Goal: Task Accomplishment & Management: Complete application form

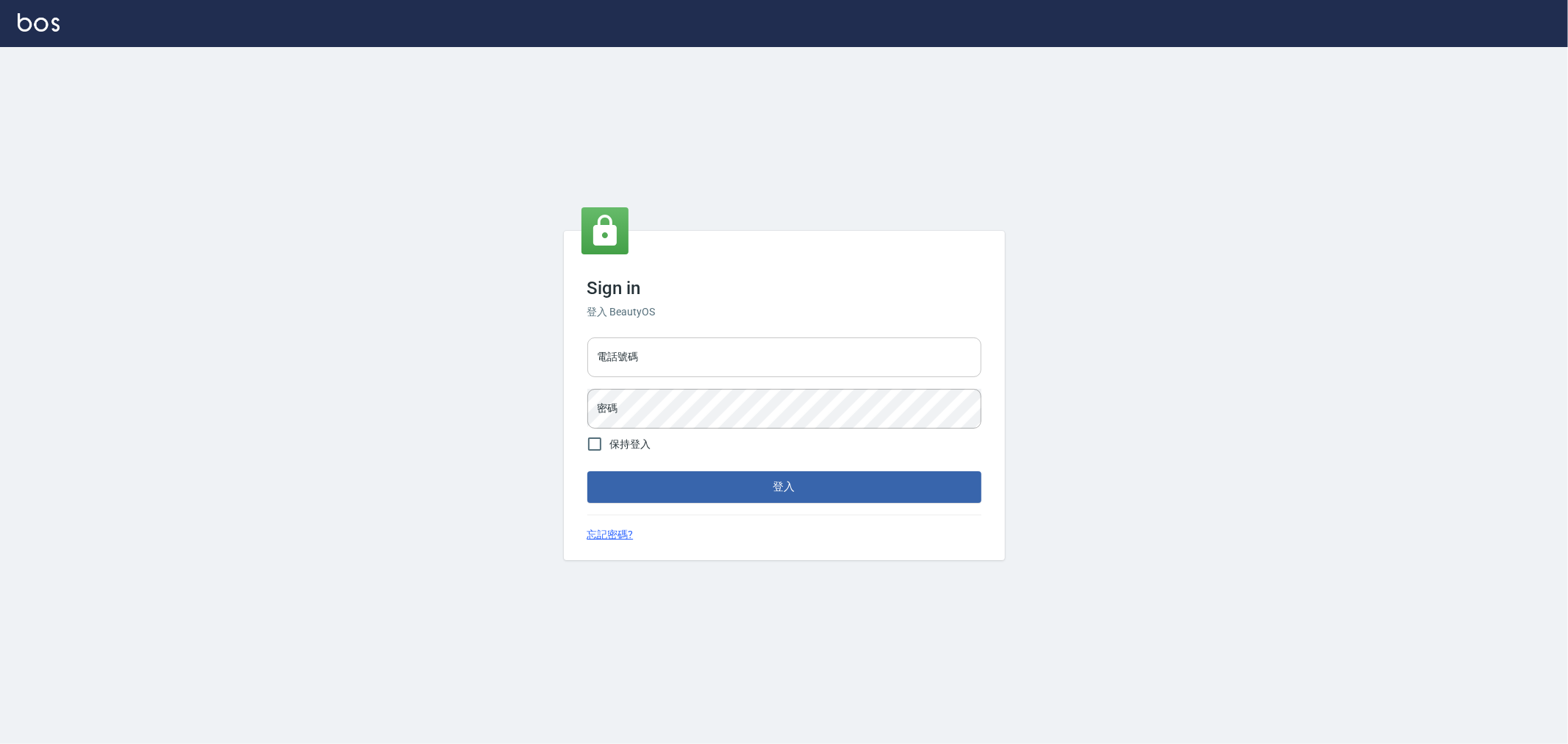
click at [665, 344] on input "電話號碼" at bounding box center [784, 357] width 394 height 40
type input "0222886821"
click at [587, 471] on button "登入" at bounding box center [784, 486] width 394 height 31
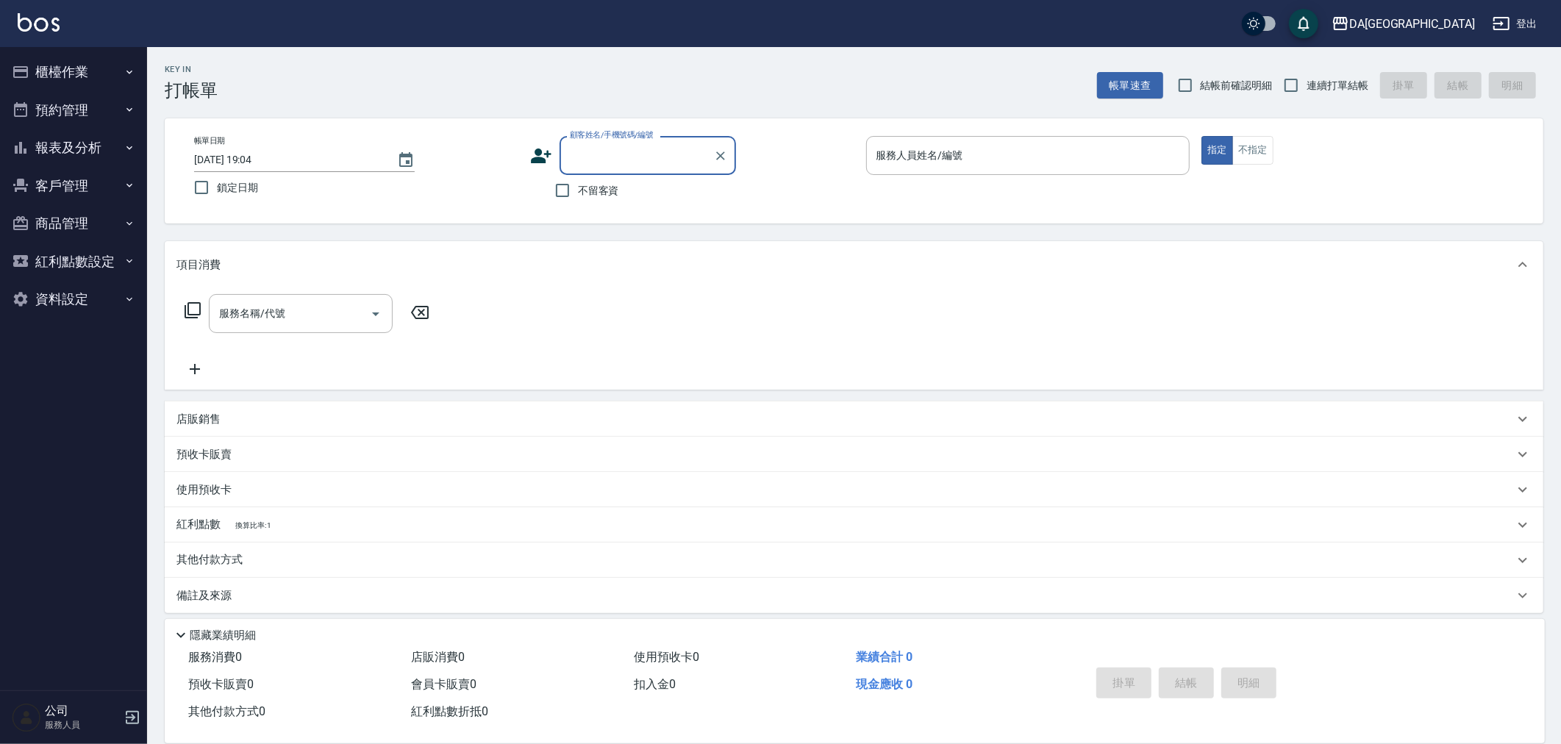
click at [613, 192] on span "不留客資" at bounding box center [598, 190] width 41 height 15
click at [578, 192] on input "不留客資" at bounding box center [562, 190] width 31 height 31
checkbox input "true"
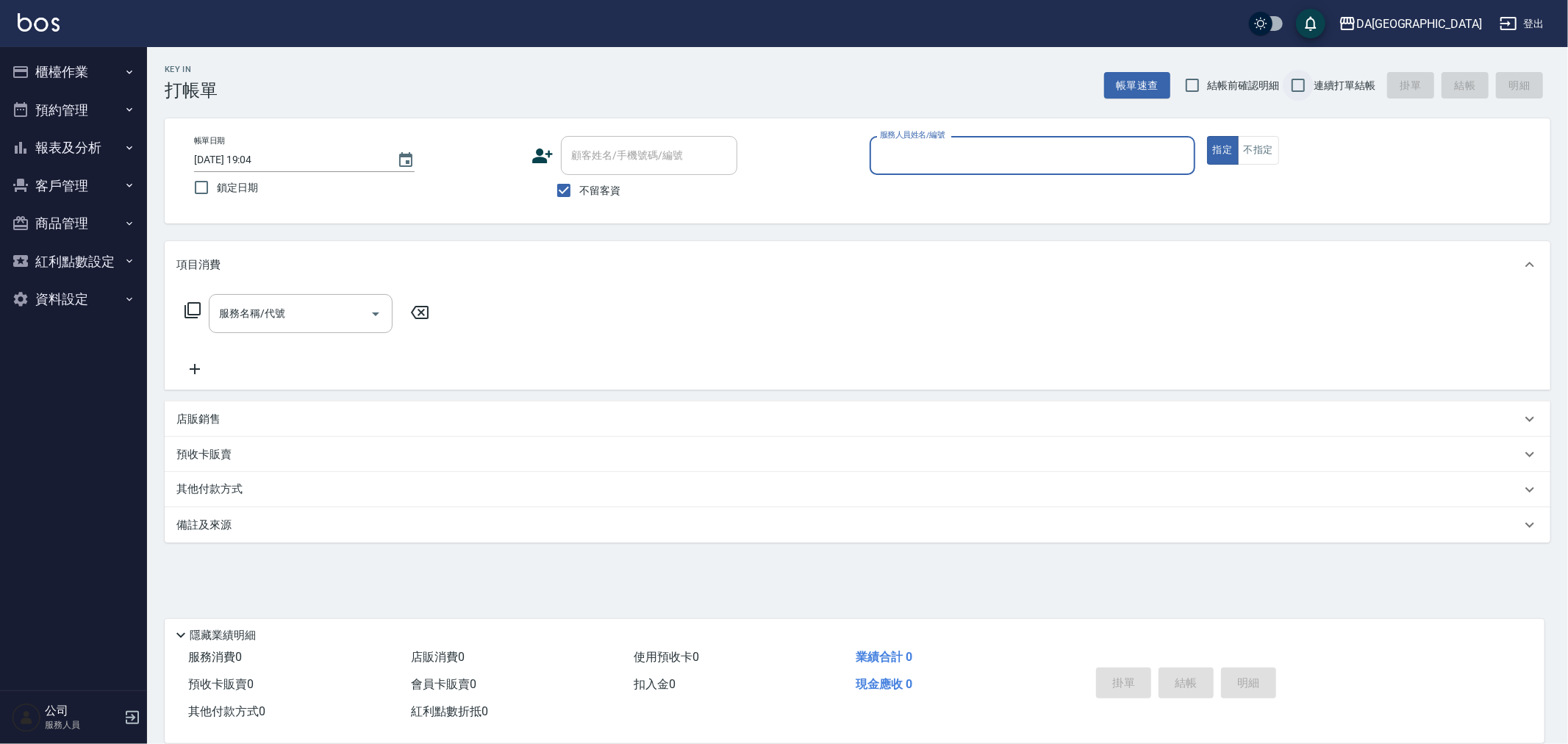
click at [1307, 84] on input "連續打單結帳" at bounding box center [1298, 85] width 31 height 31
checkbox input "true"
click at [994, 140] on div "服務人員姓名/編號" at bounding box center [1033, 155] width 326 height 39
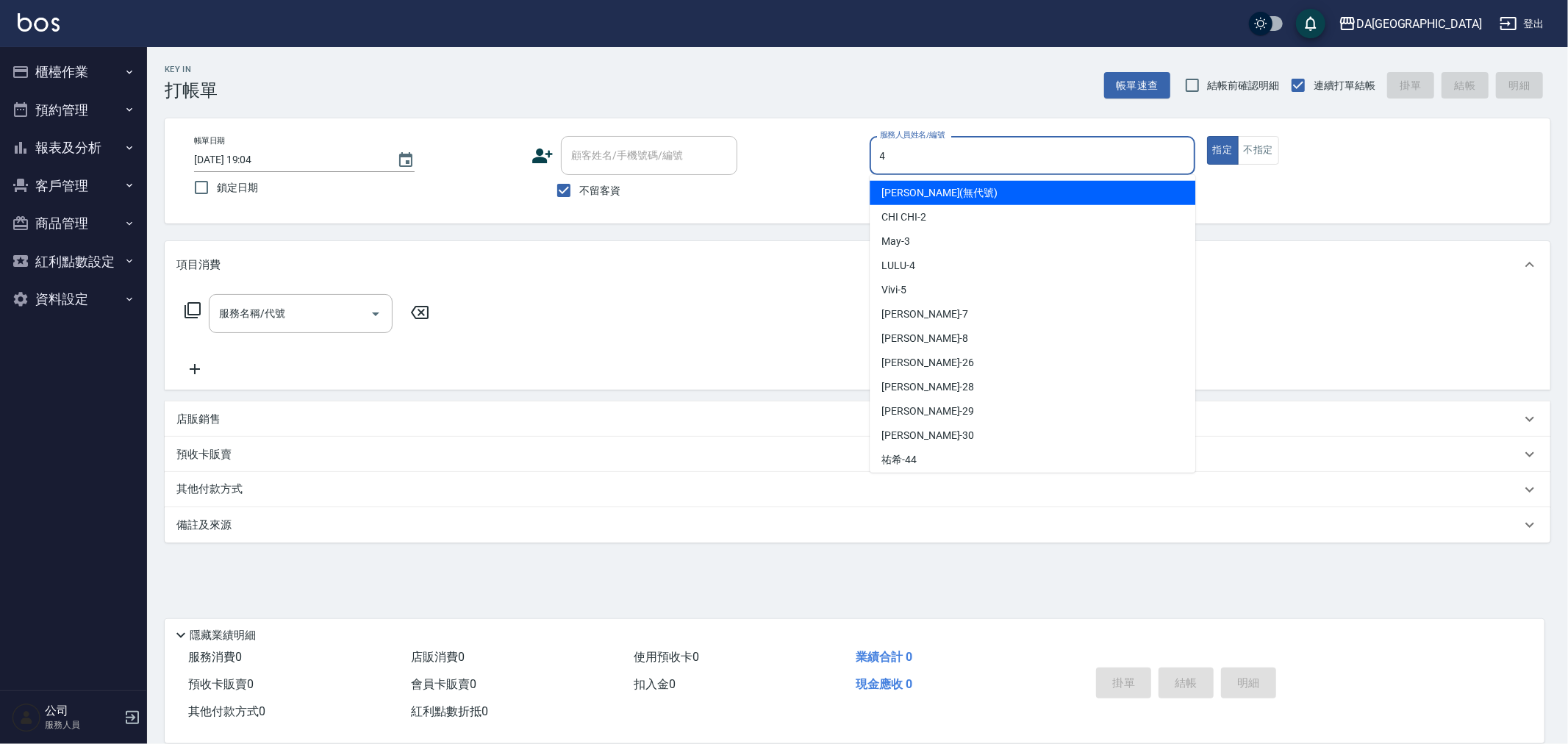
type input "LULU-4"
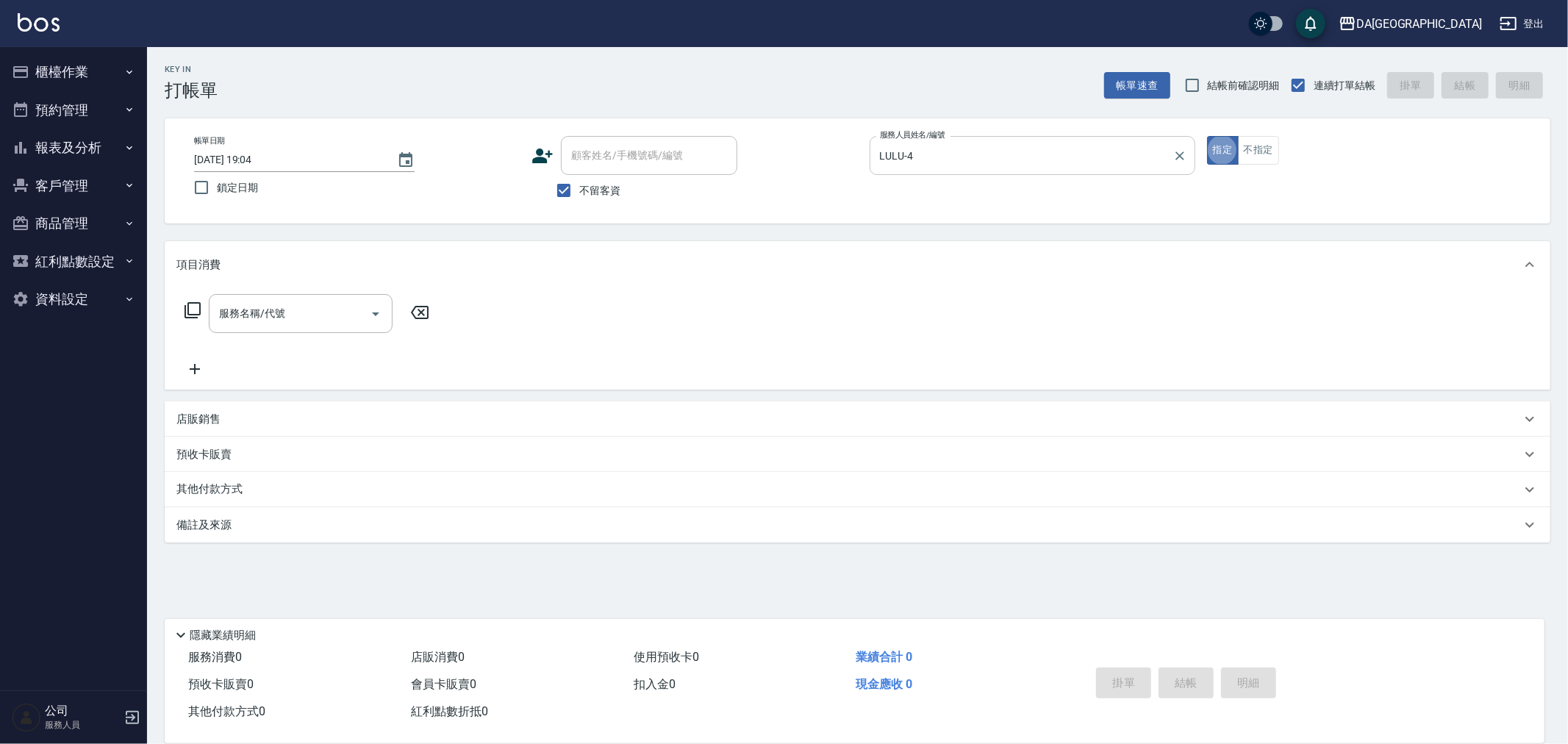
type button "true"
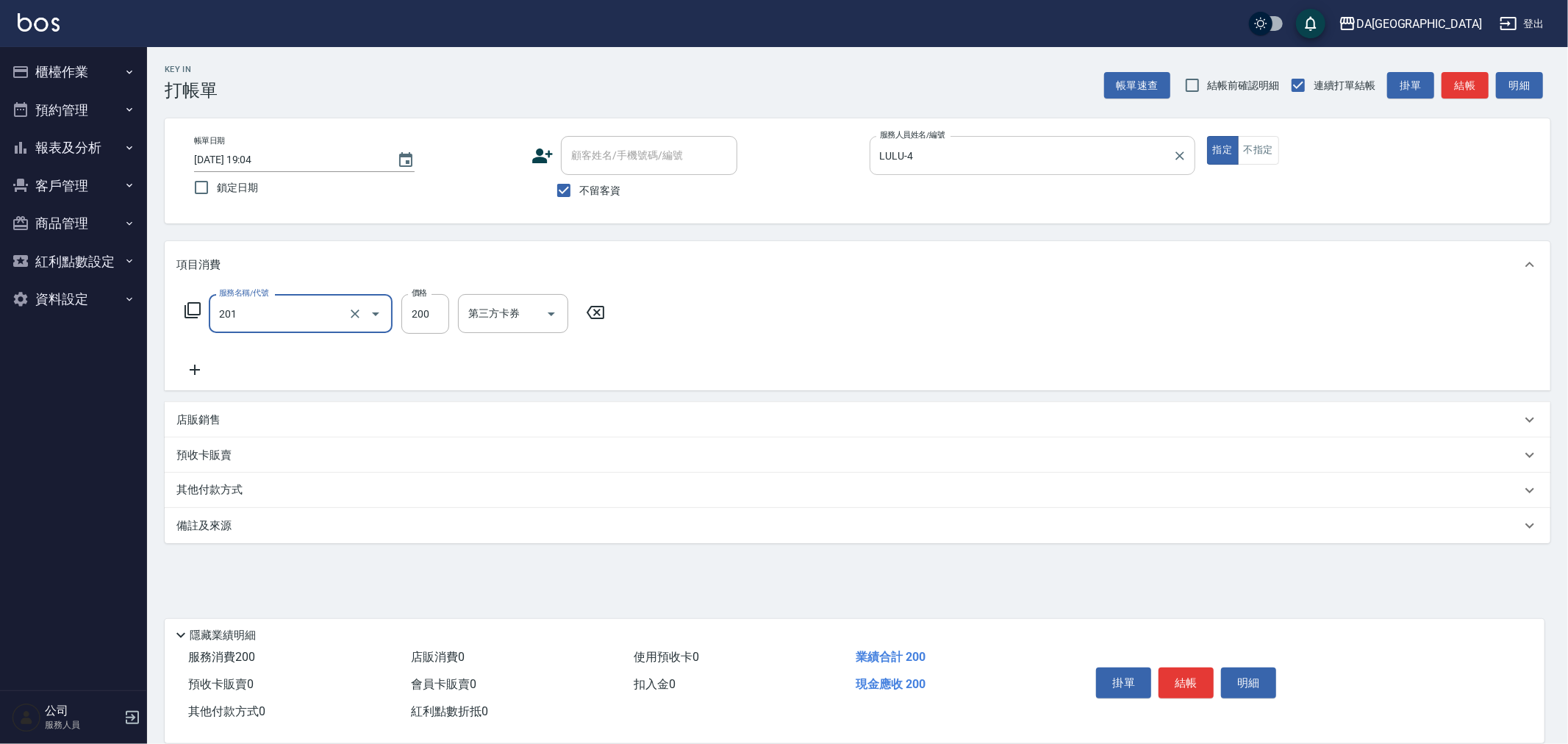
type input "洗髮(201)"
type input "[PERSON_NAME]-26"
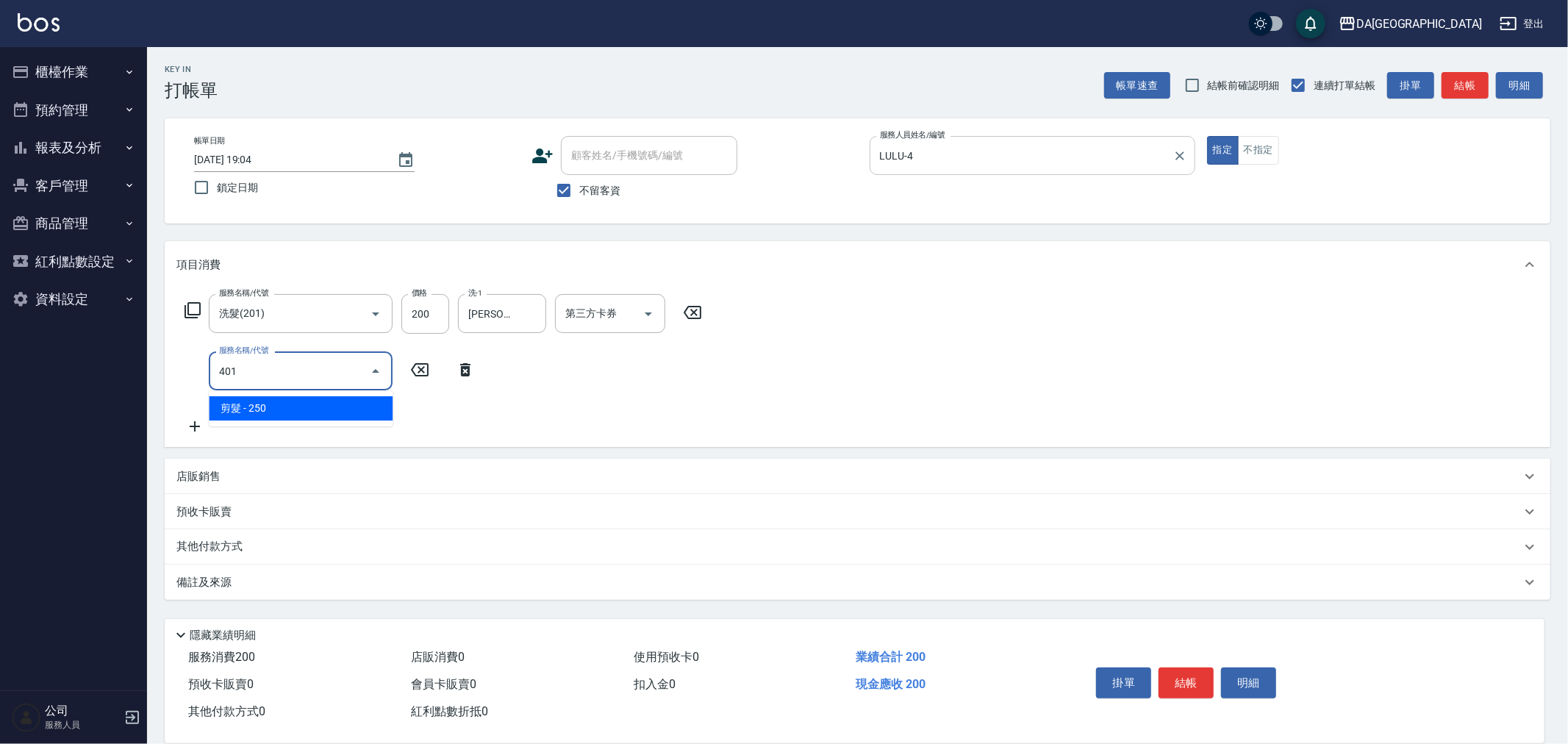
type input "剪髮(401)"
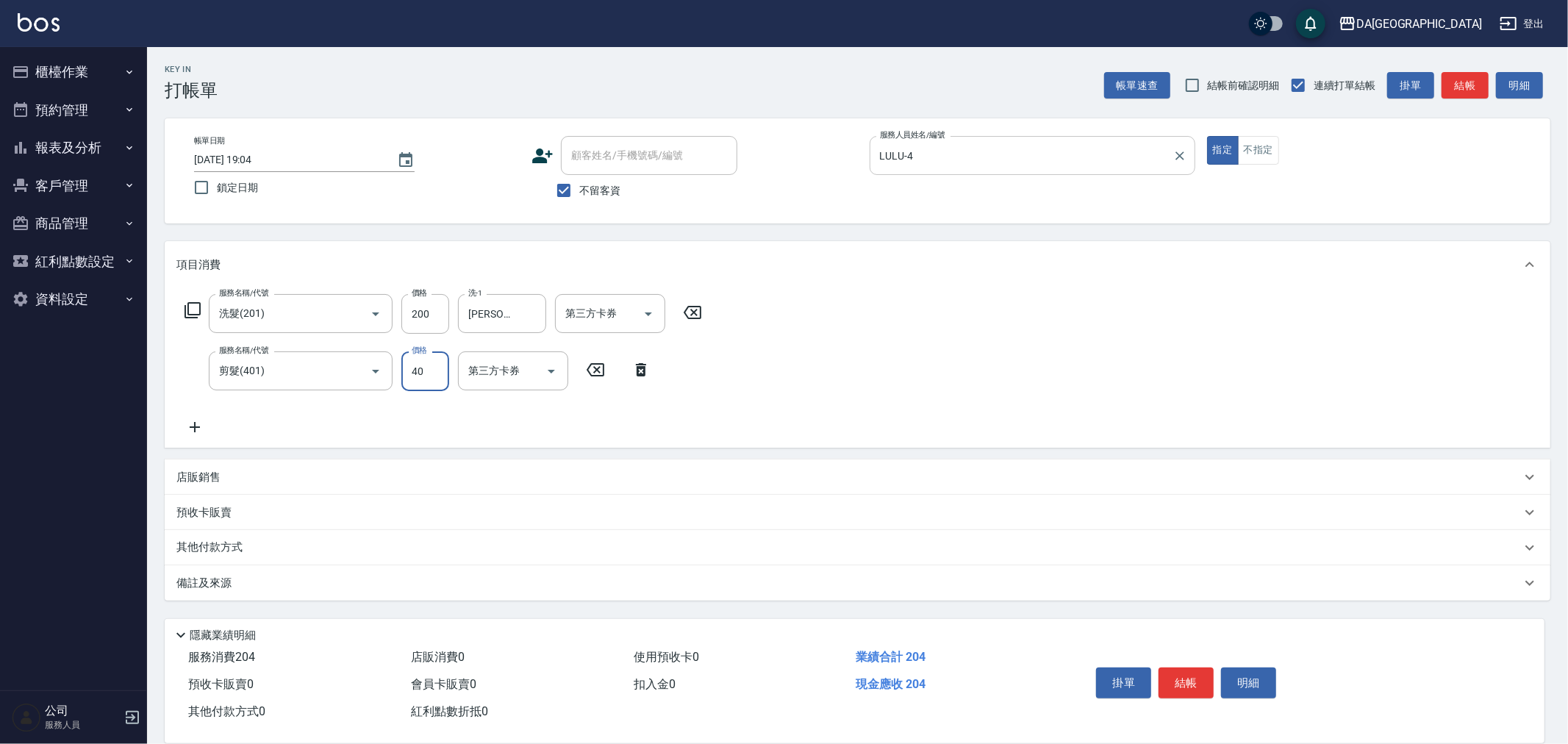
type input "400"
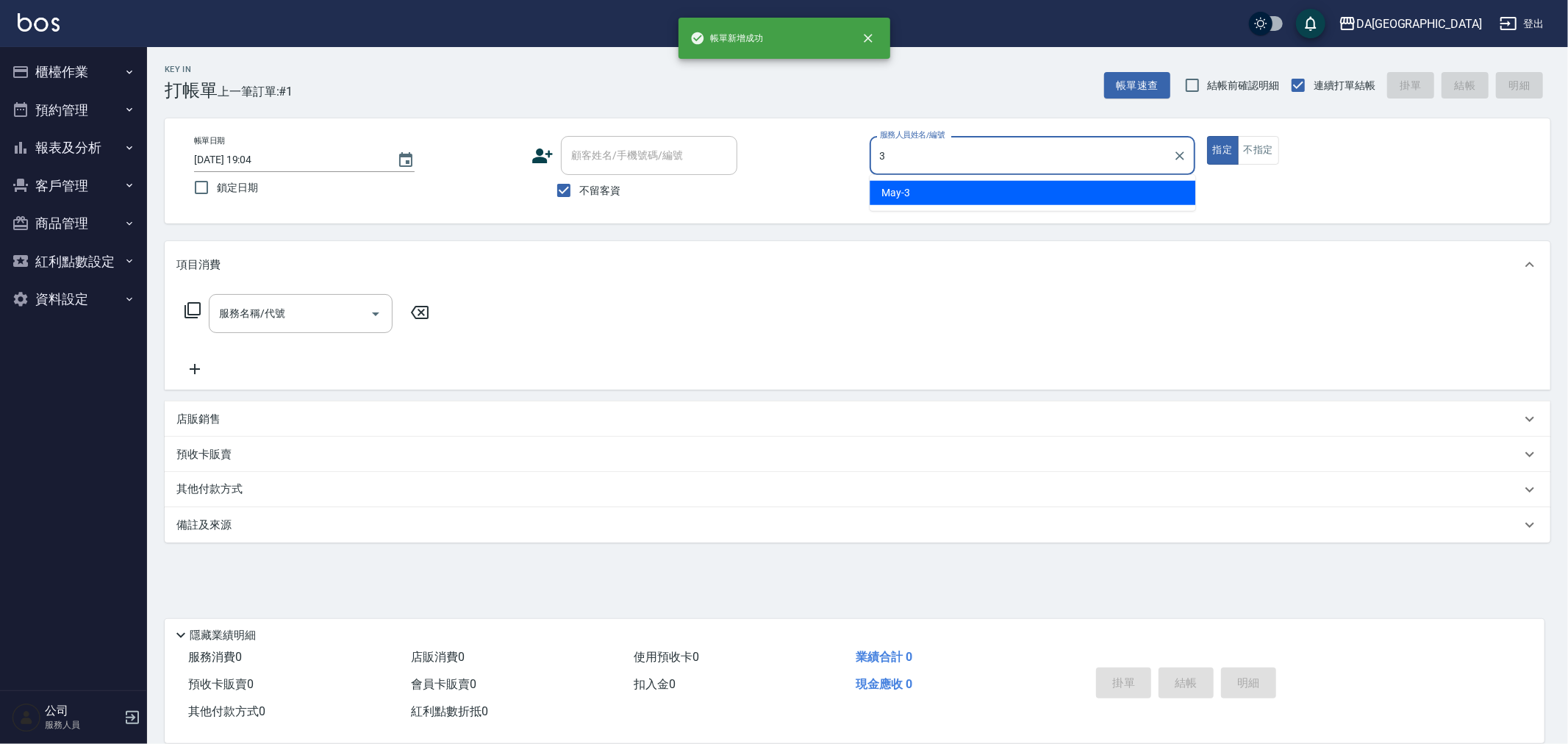
type input "May-3"
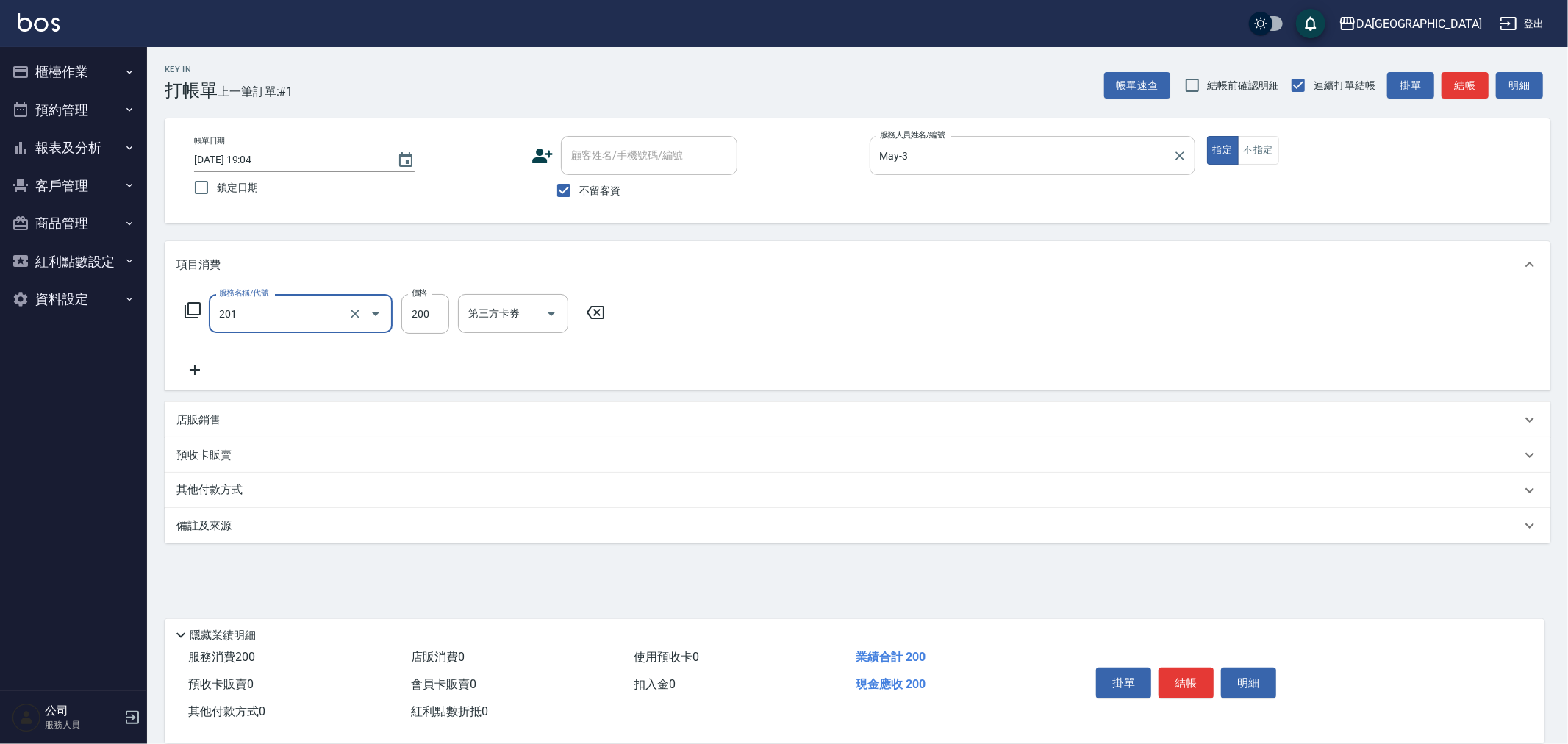
type input "洗髮(201)"
type input "400"
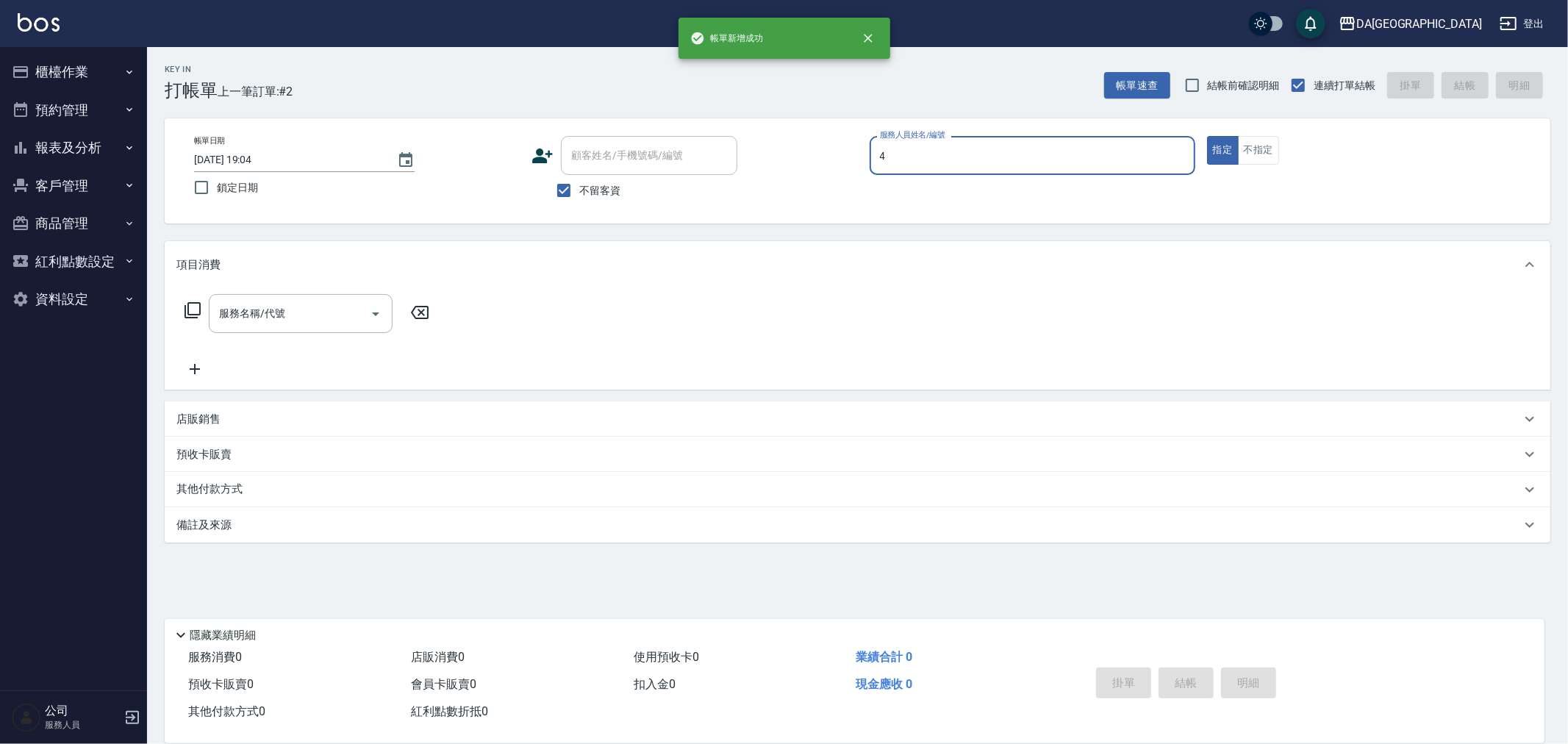
type input "LULU-4"
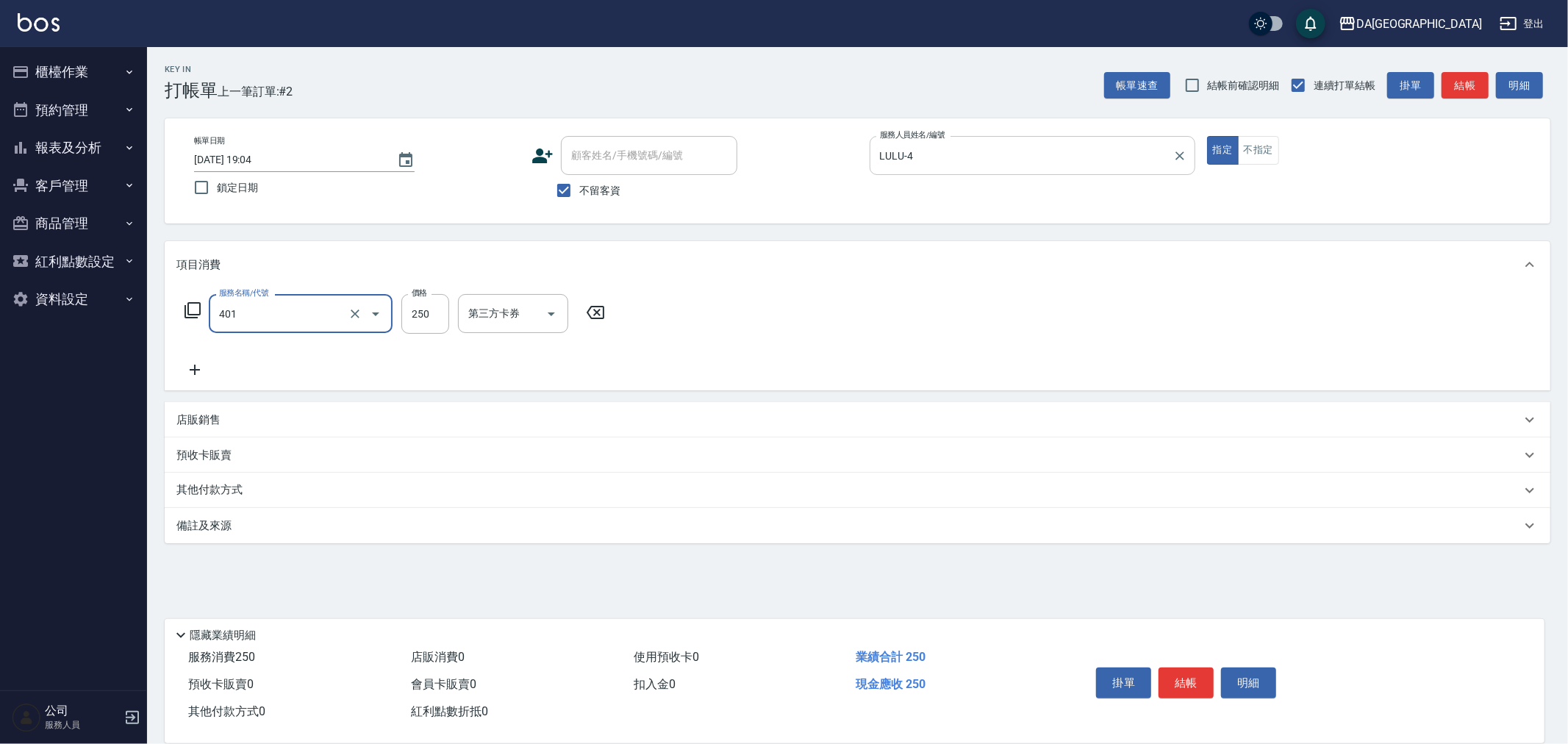
type input "剪髮(401)"
type input "350"
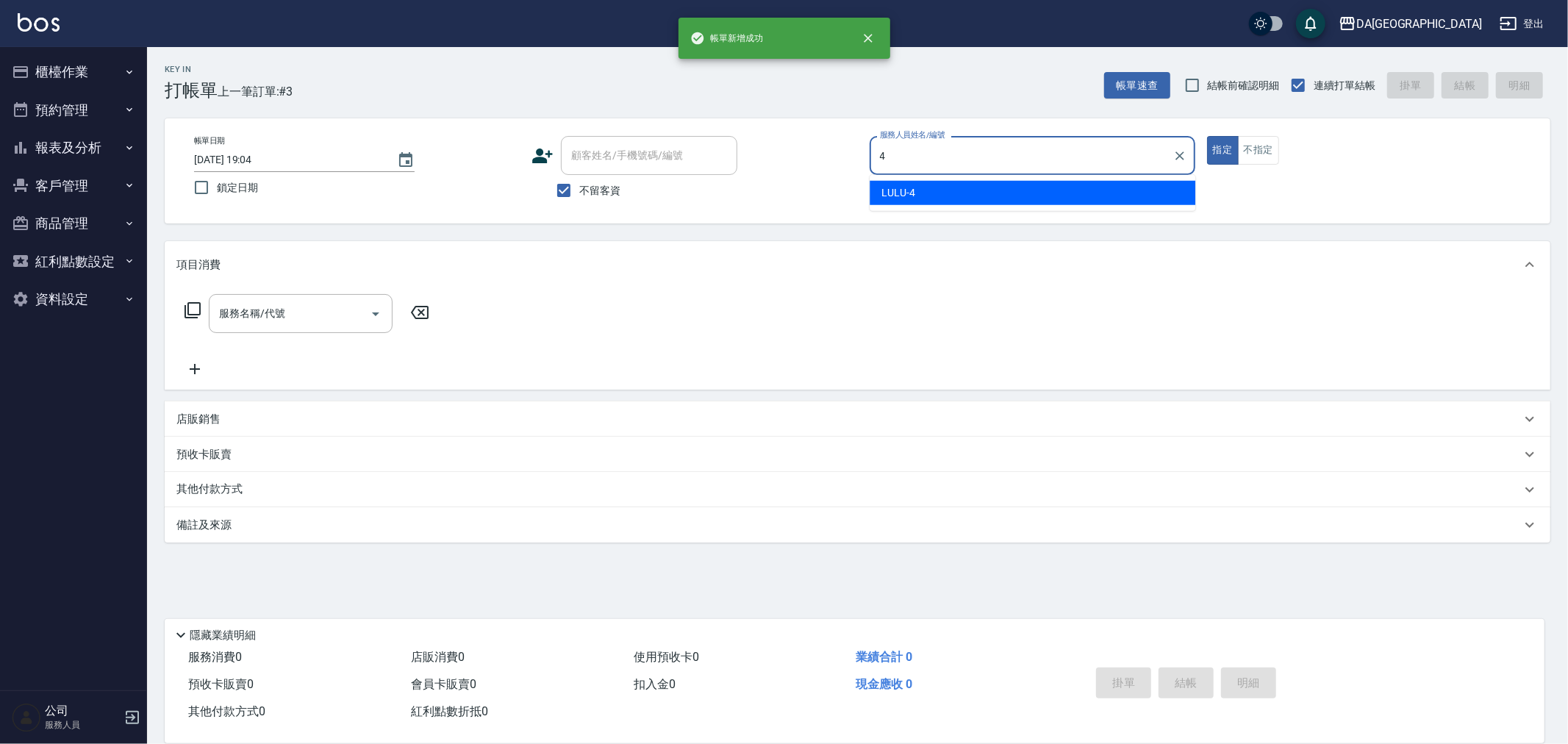
type input "LULU-4"
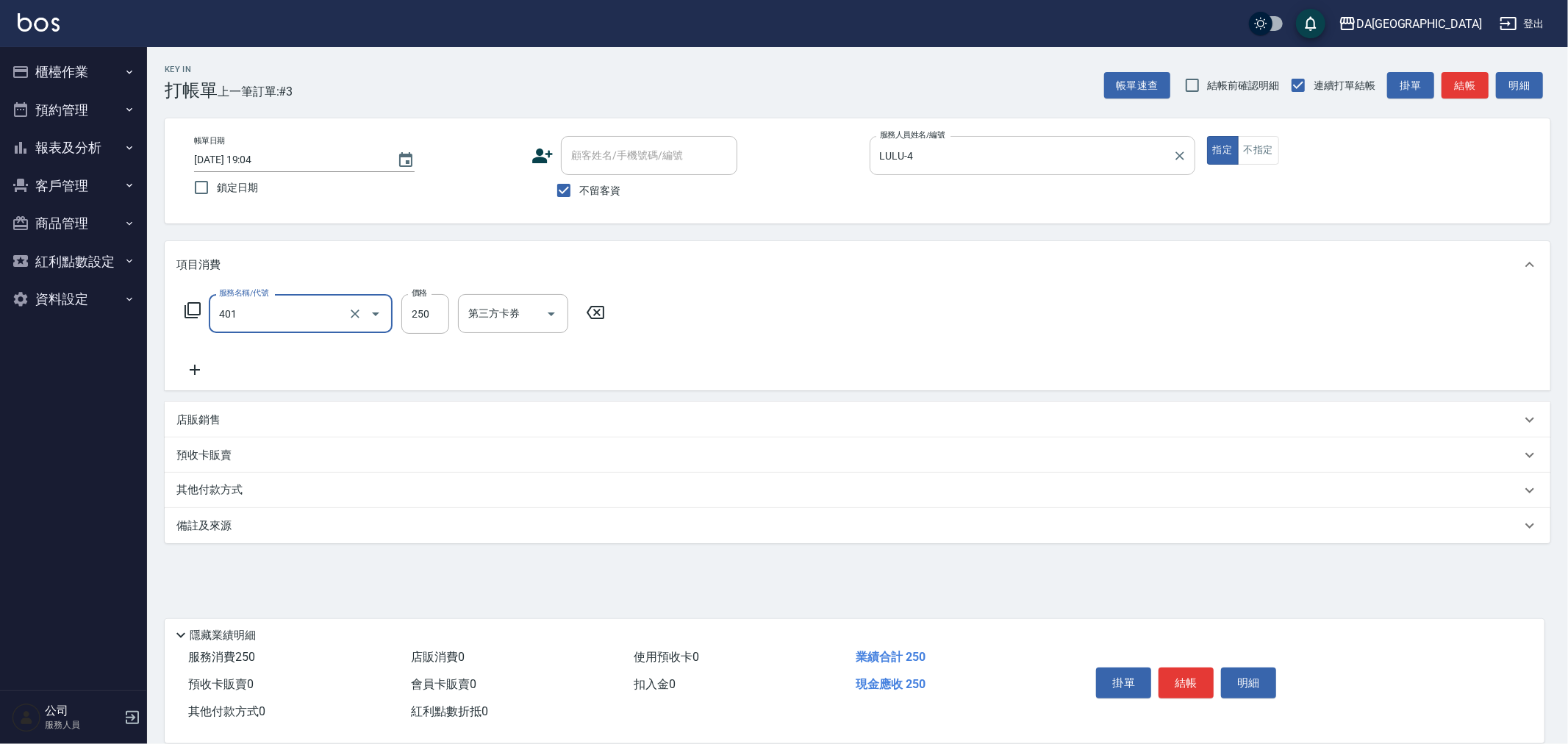
type input "剪髮(401)"
type input "400"
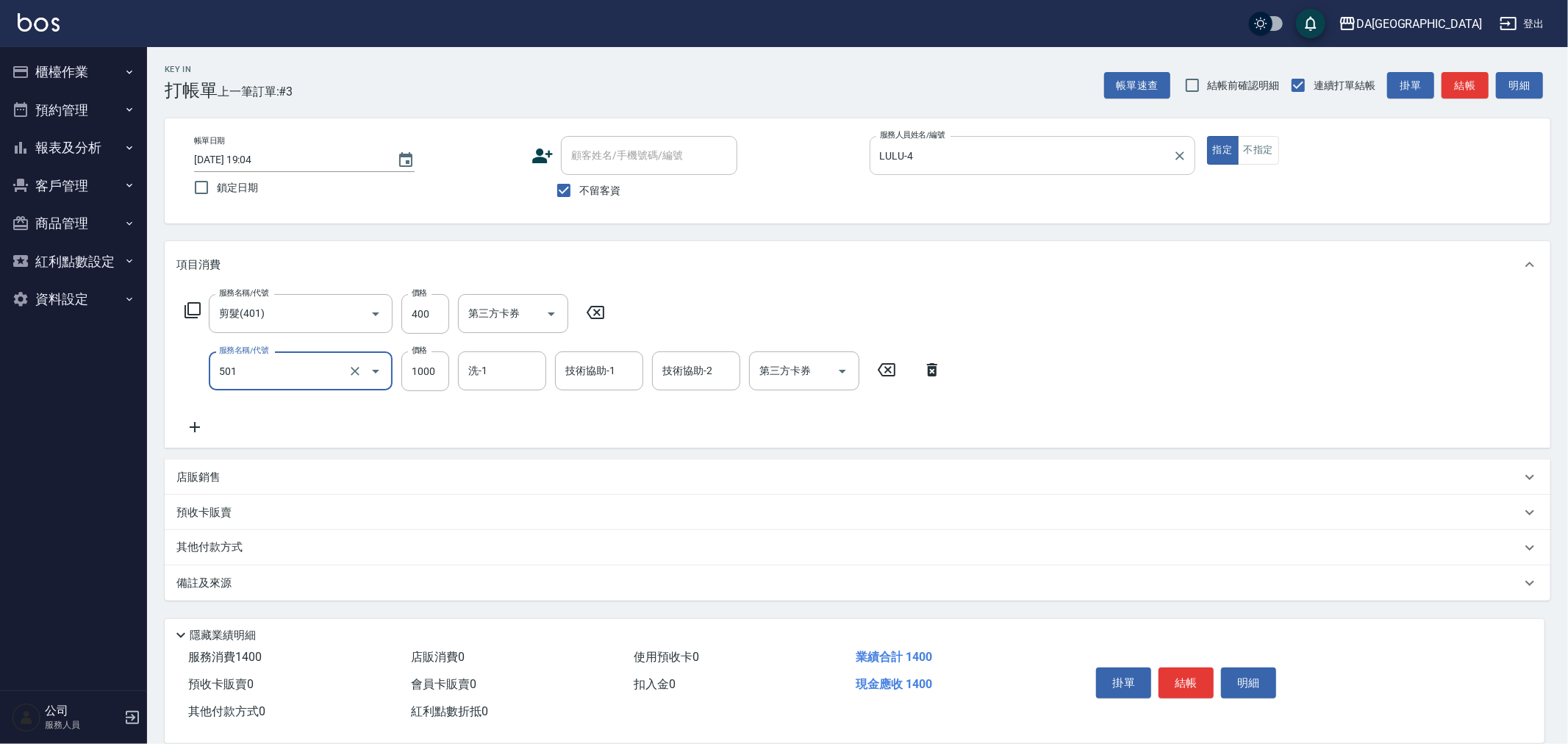
type input "染髮(501)"
type input "1680"
type input "[PERSON_NAME]-26"
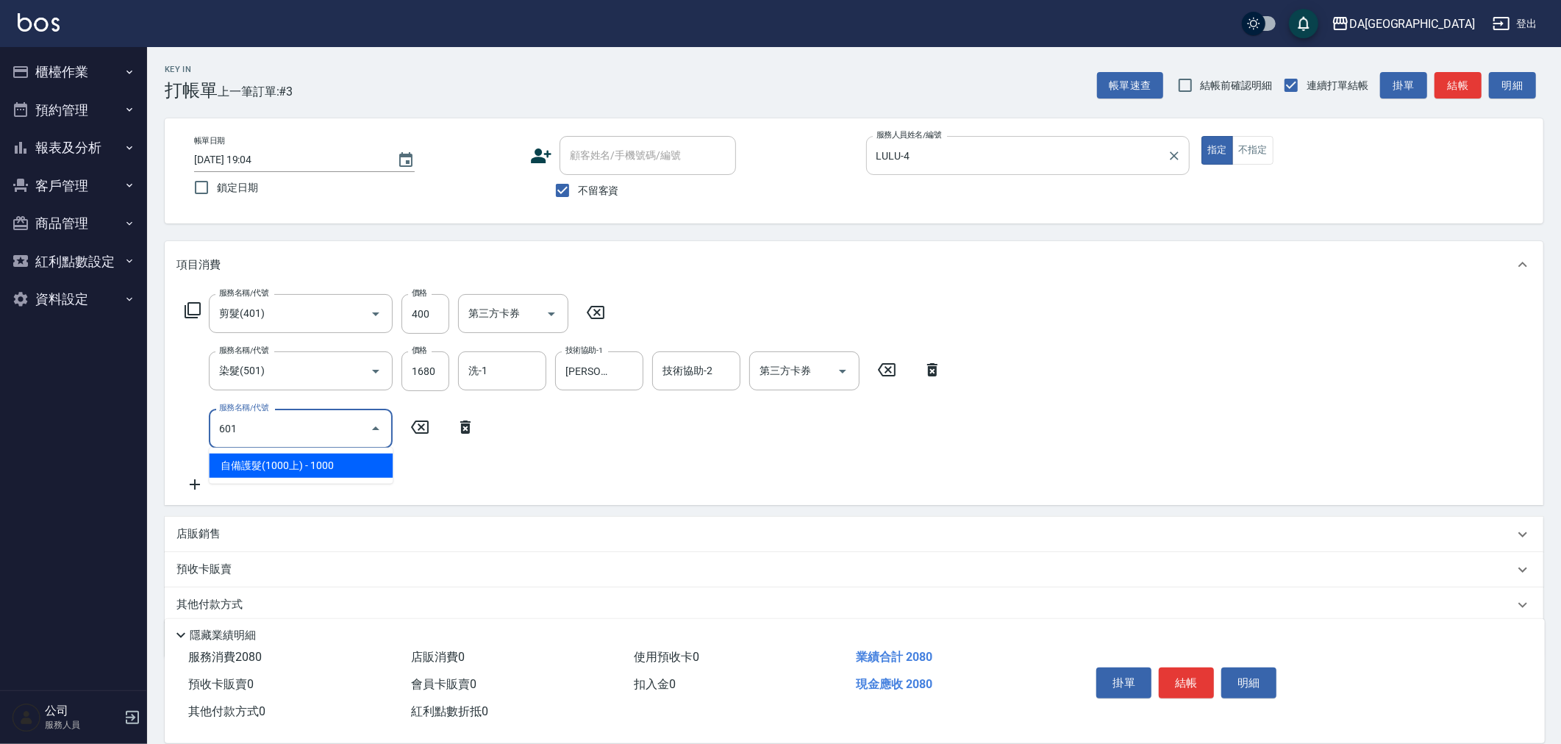
type input "自備護髮(1000上)(601)"
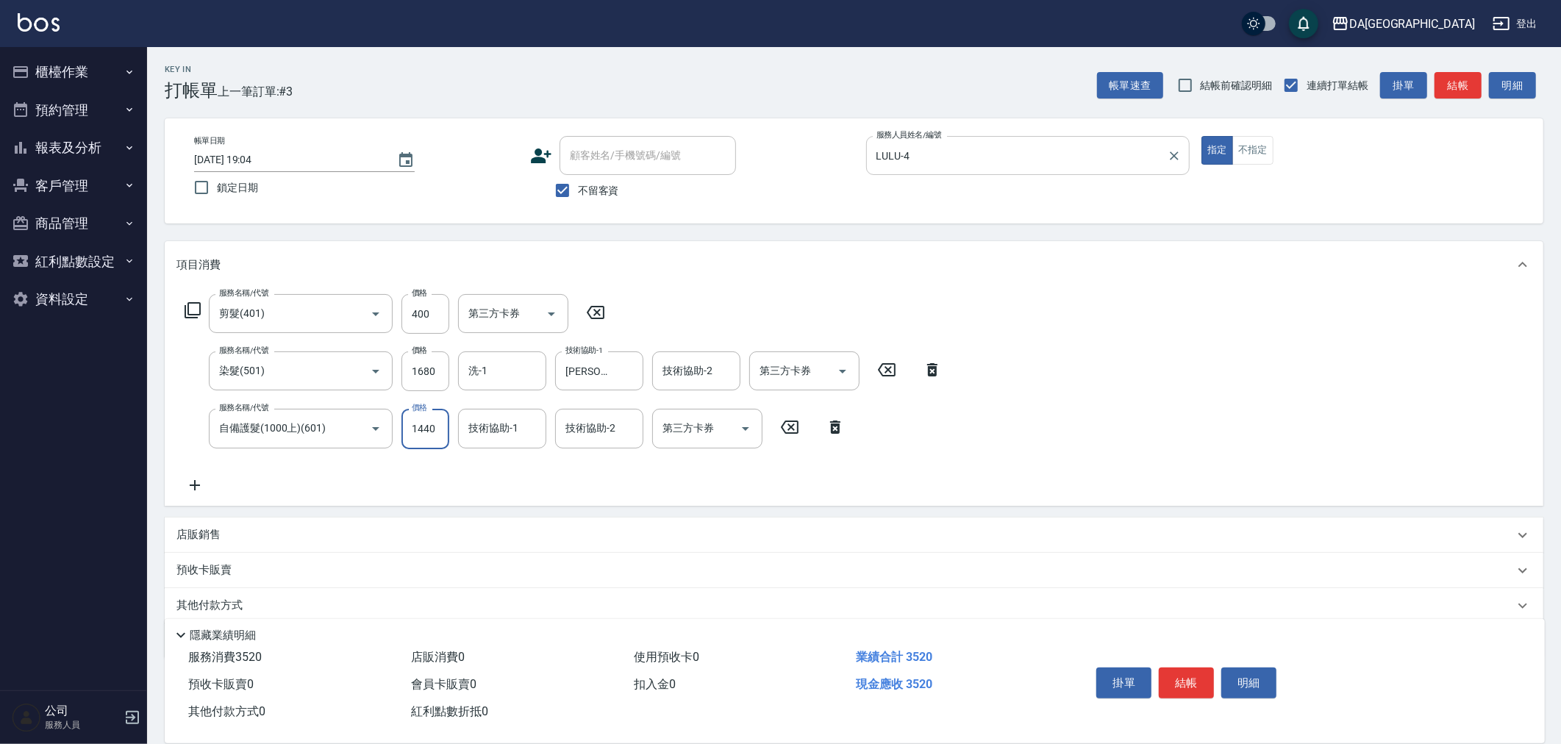
type input "1440"
type input "[PERSON_NAME]-26"
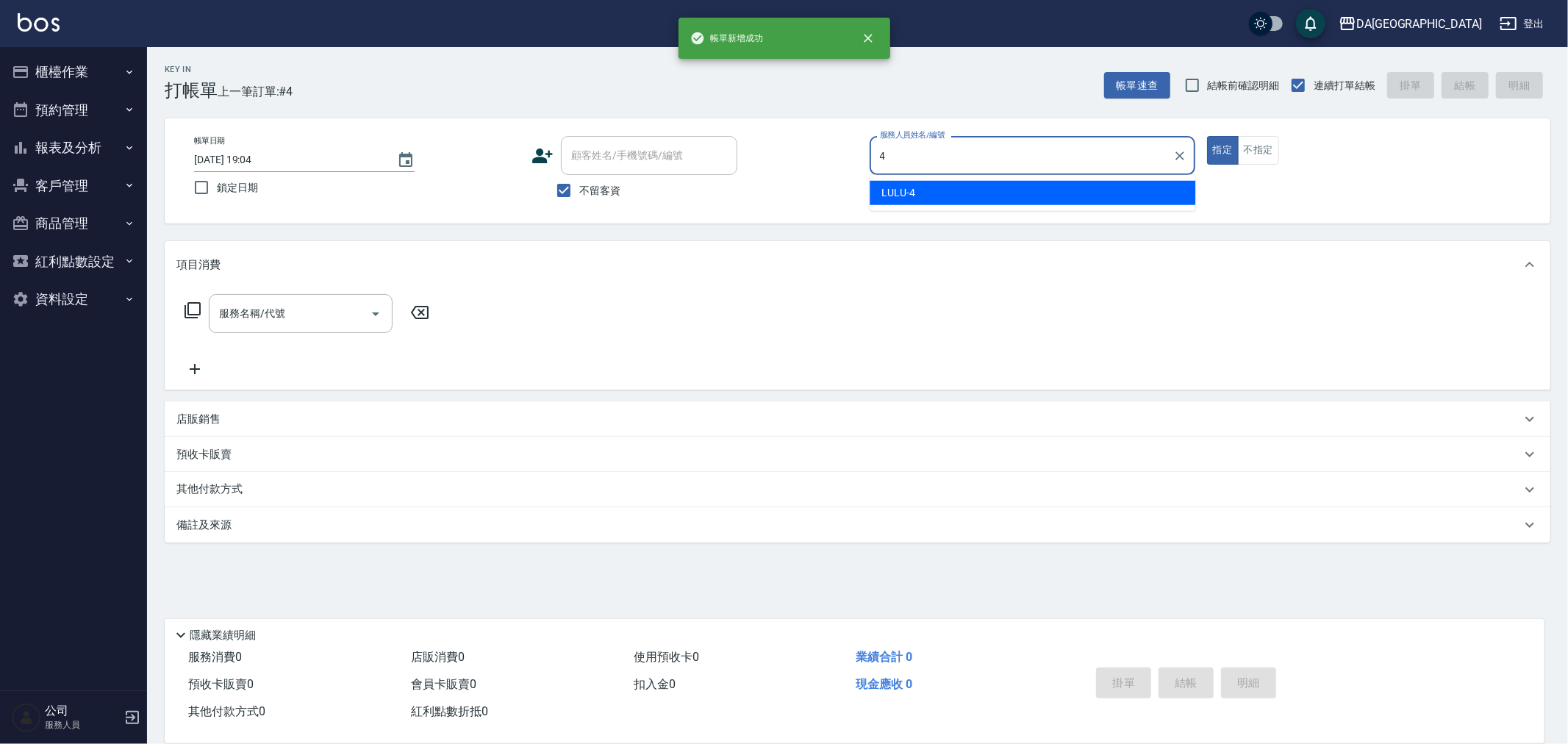
type input "LULU-4"
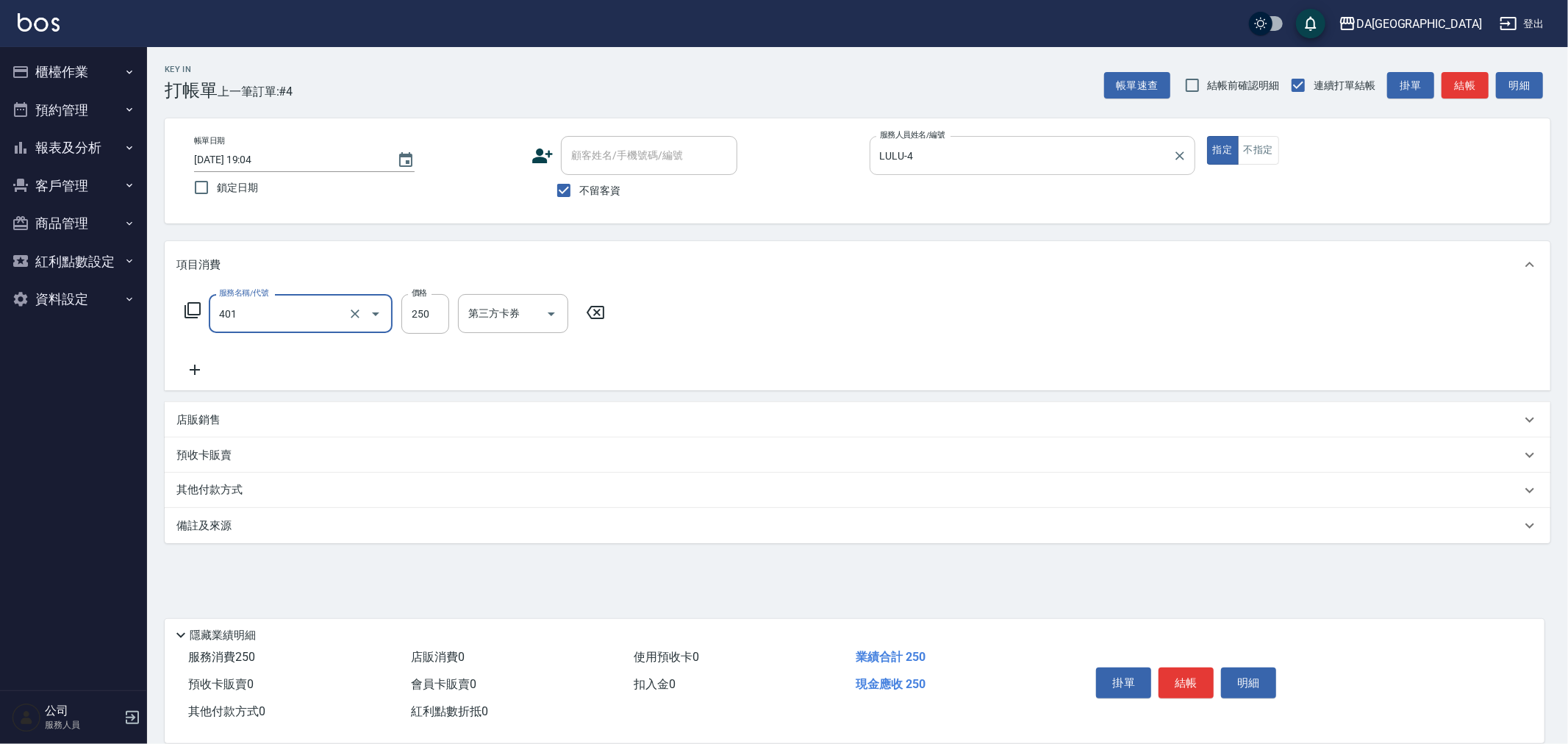
type input "剪髮(401)"
type input "400"
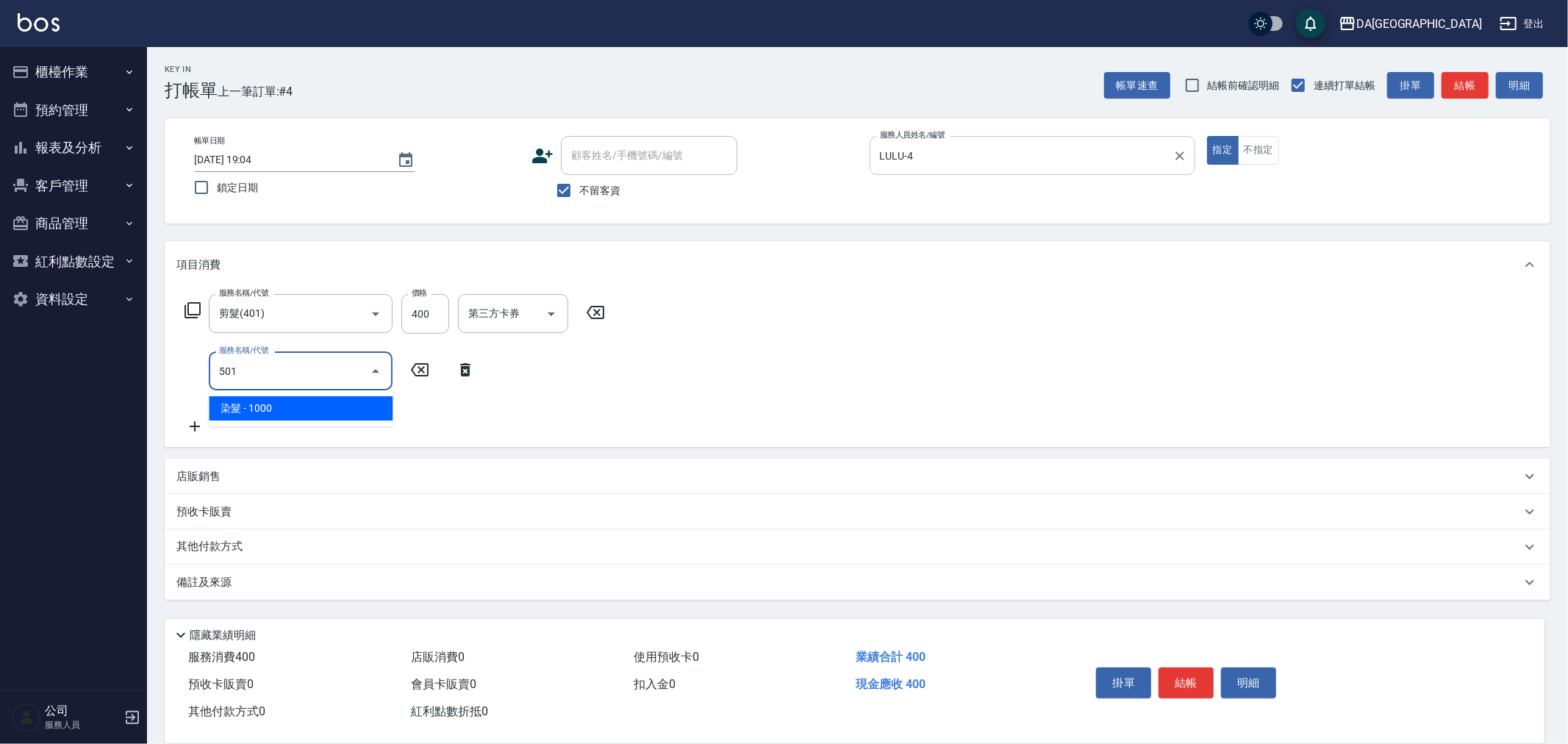
type input "染髮(501)"
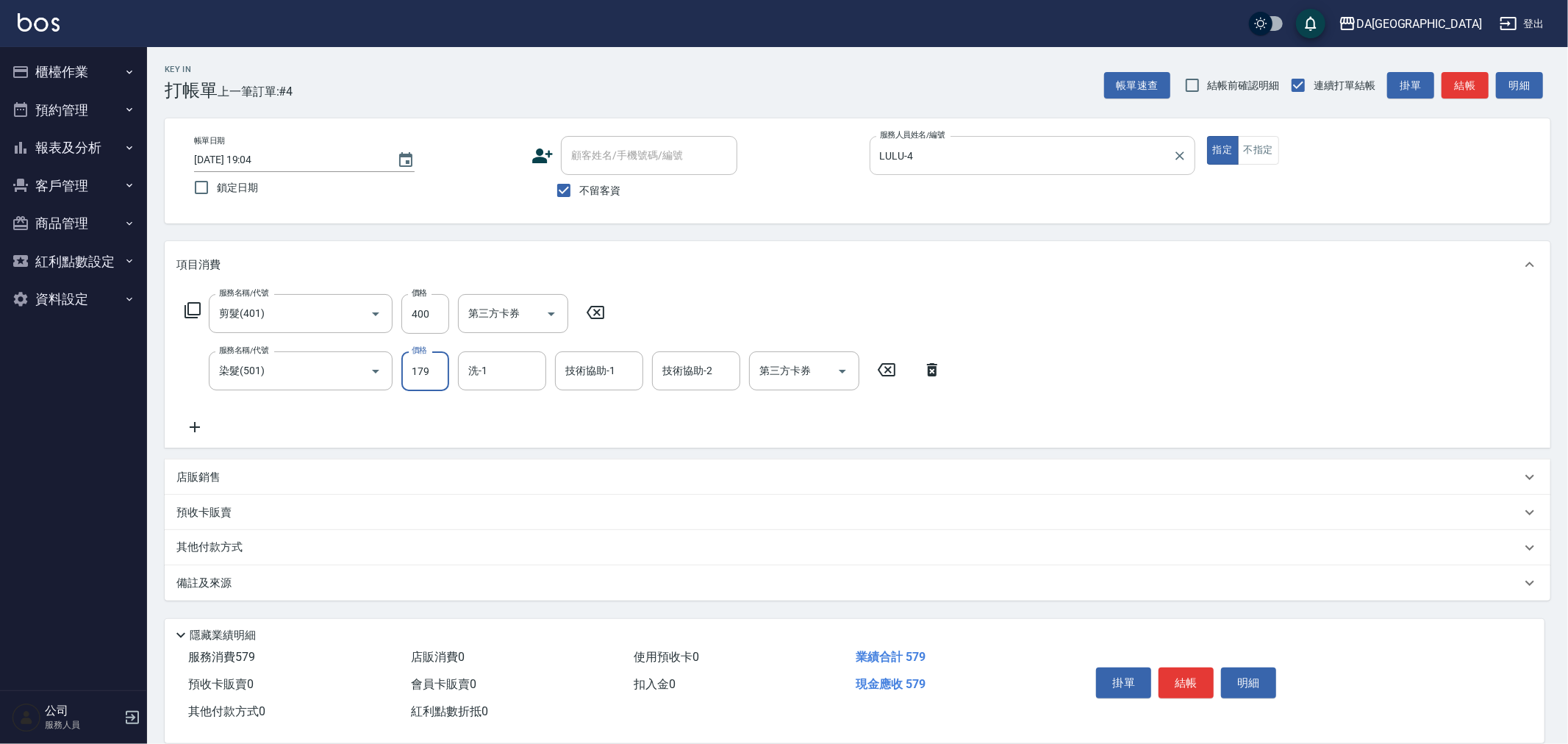
type input "1799"
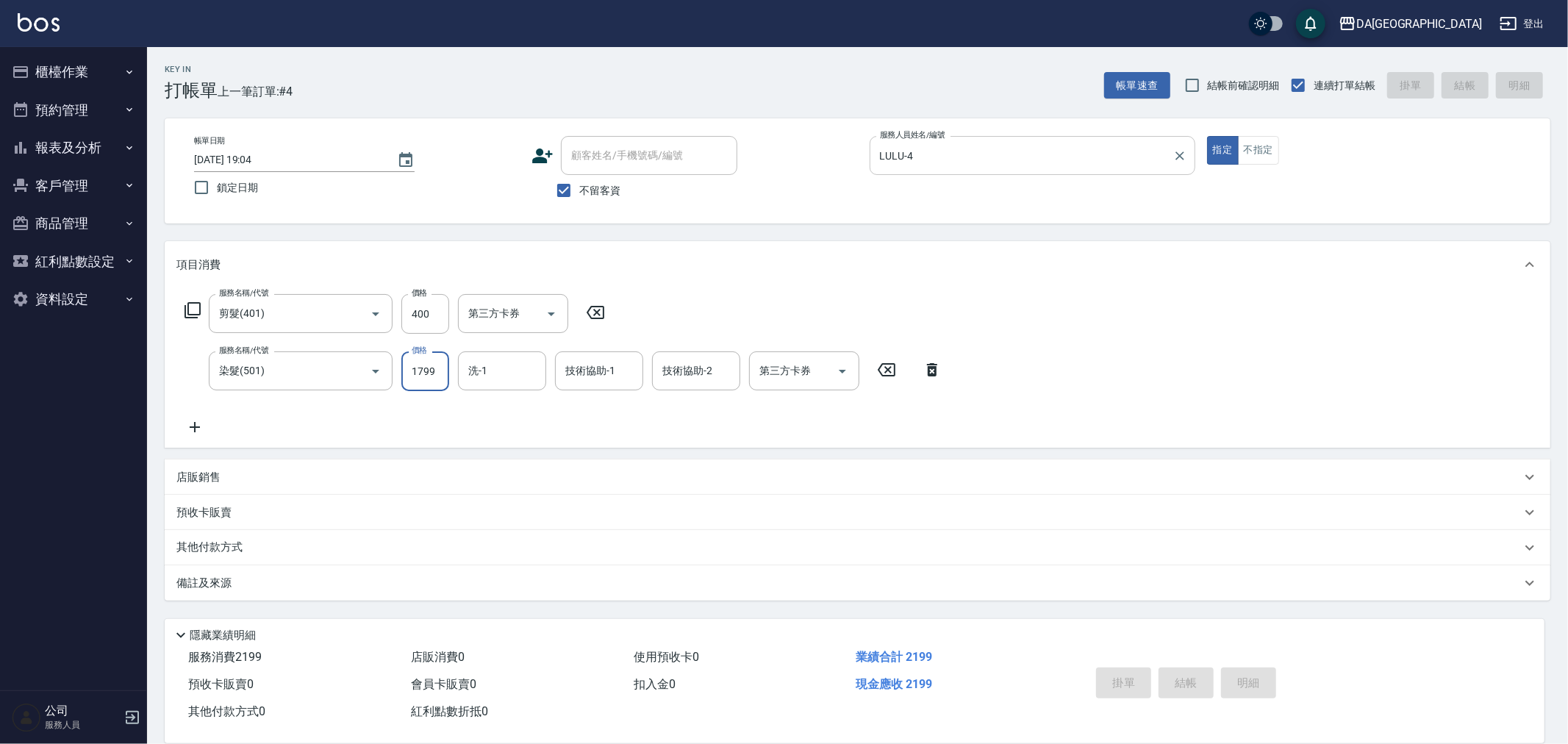
type input "[DATE] 19:05"
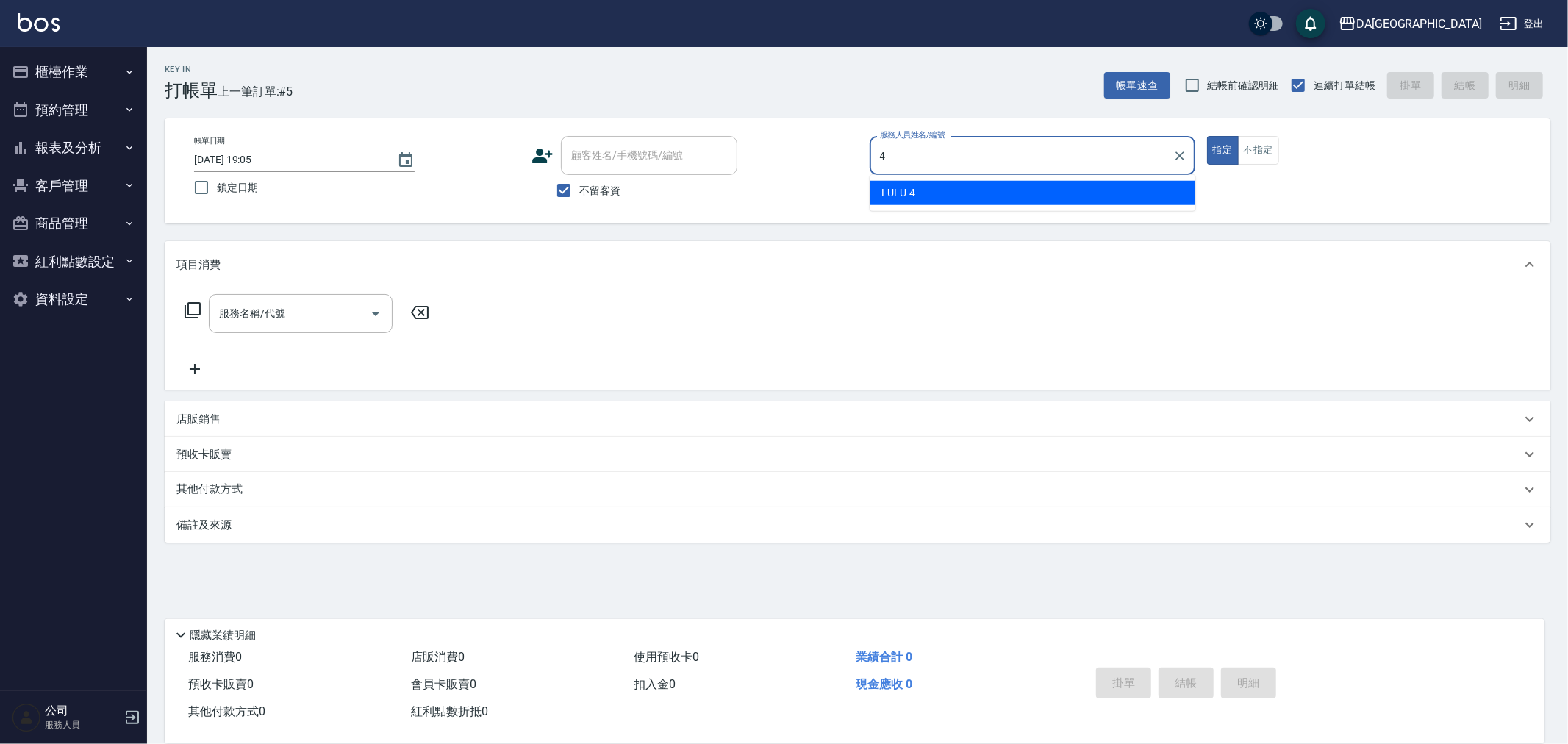
type input "LULU-4"
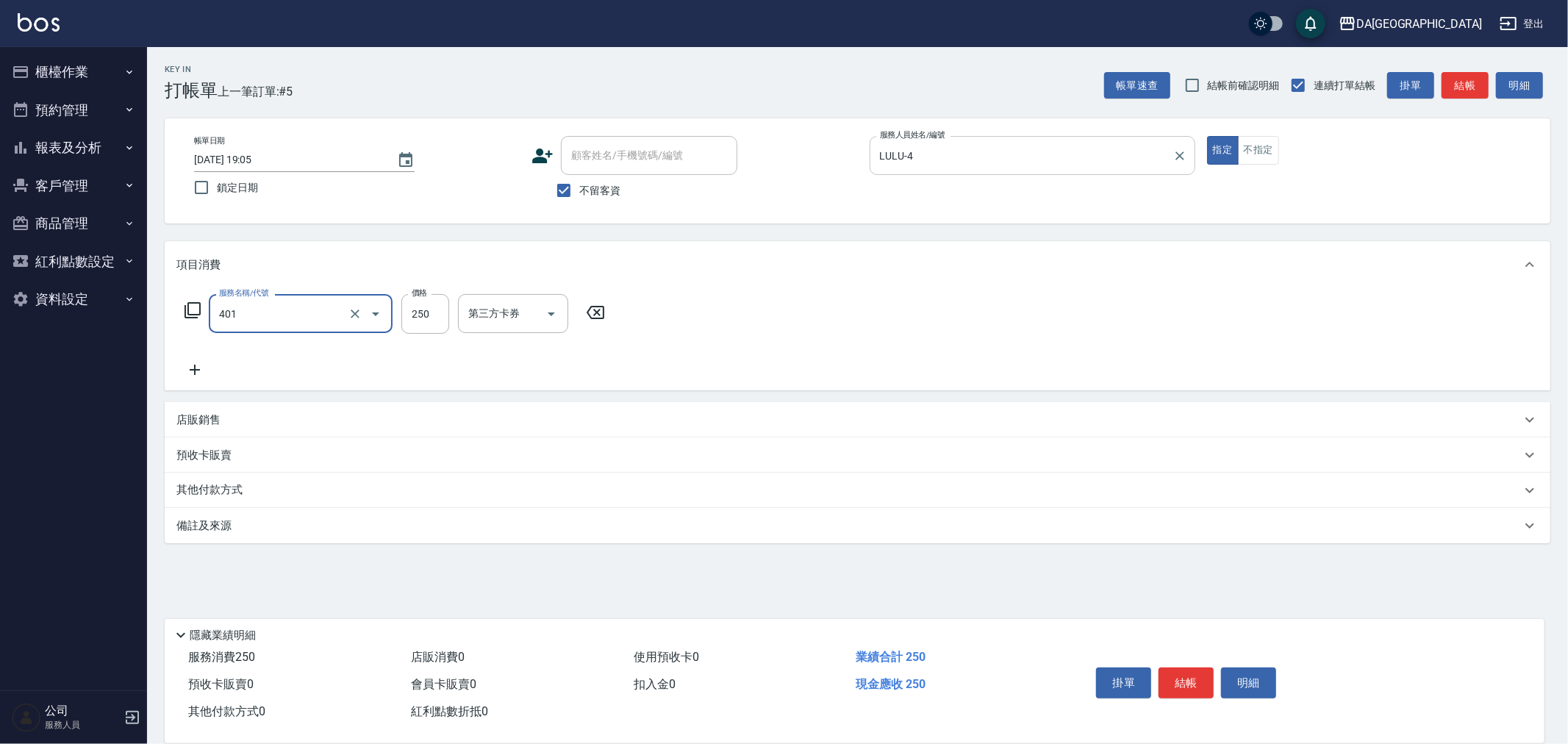
type input "剪髮(401)"
type input "300"
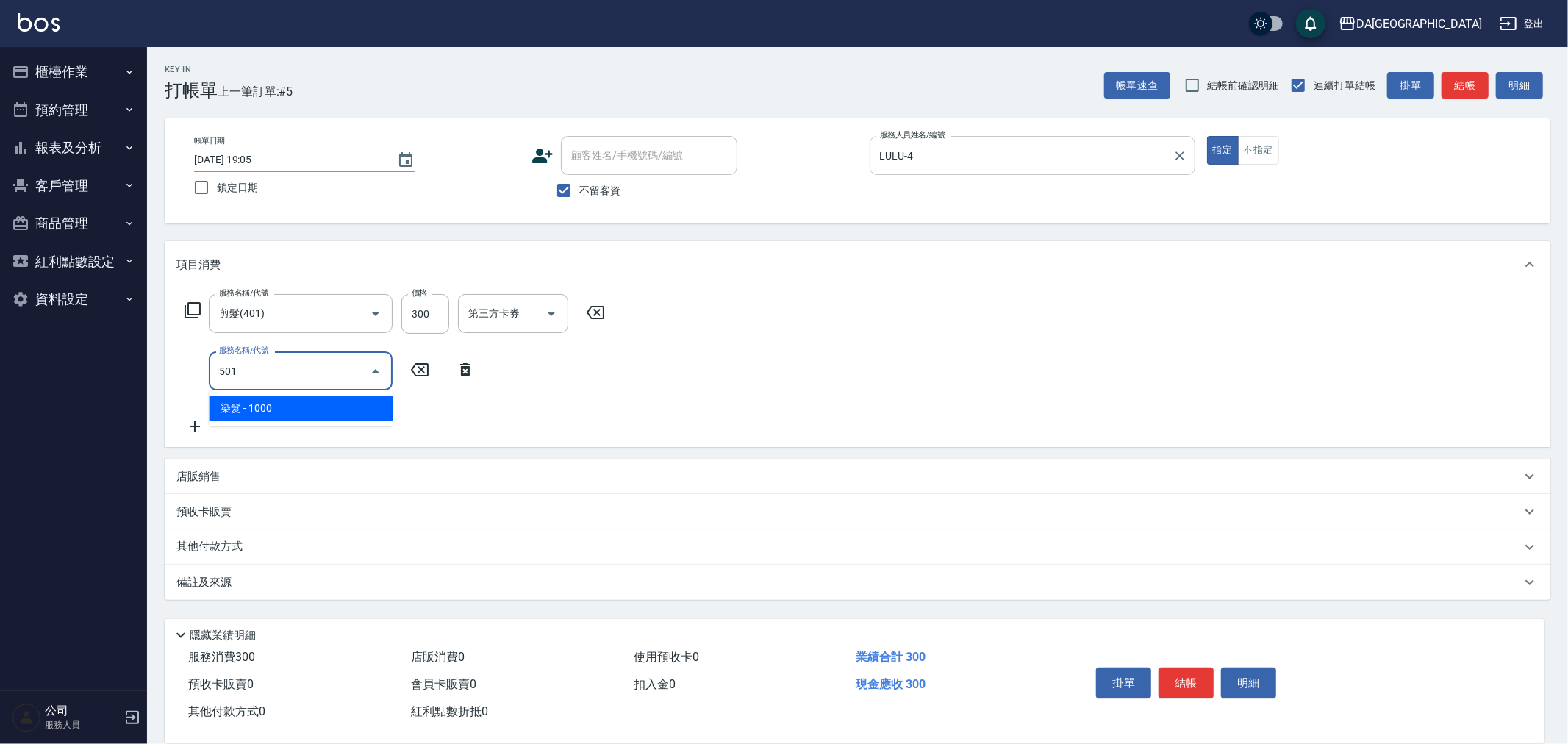
type input "染髮(501)"
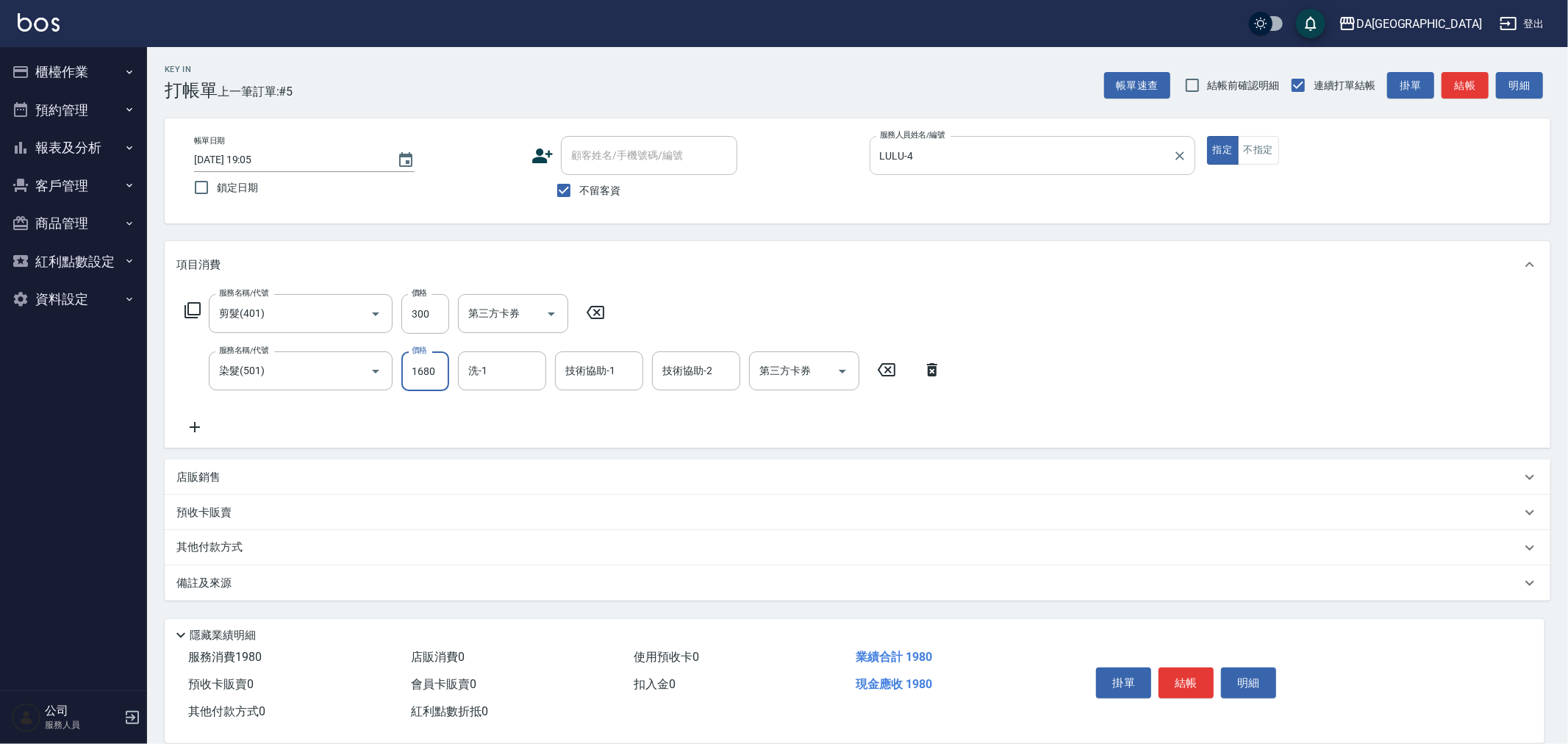
type input "1680"
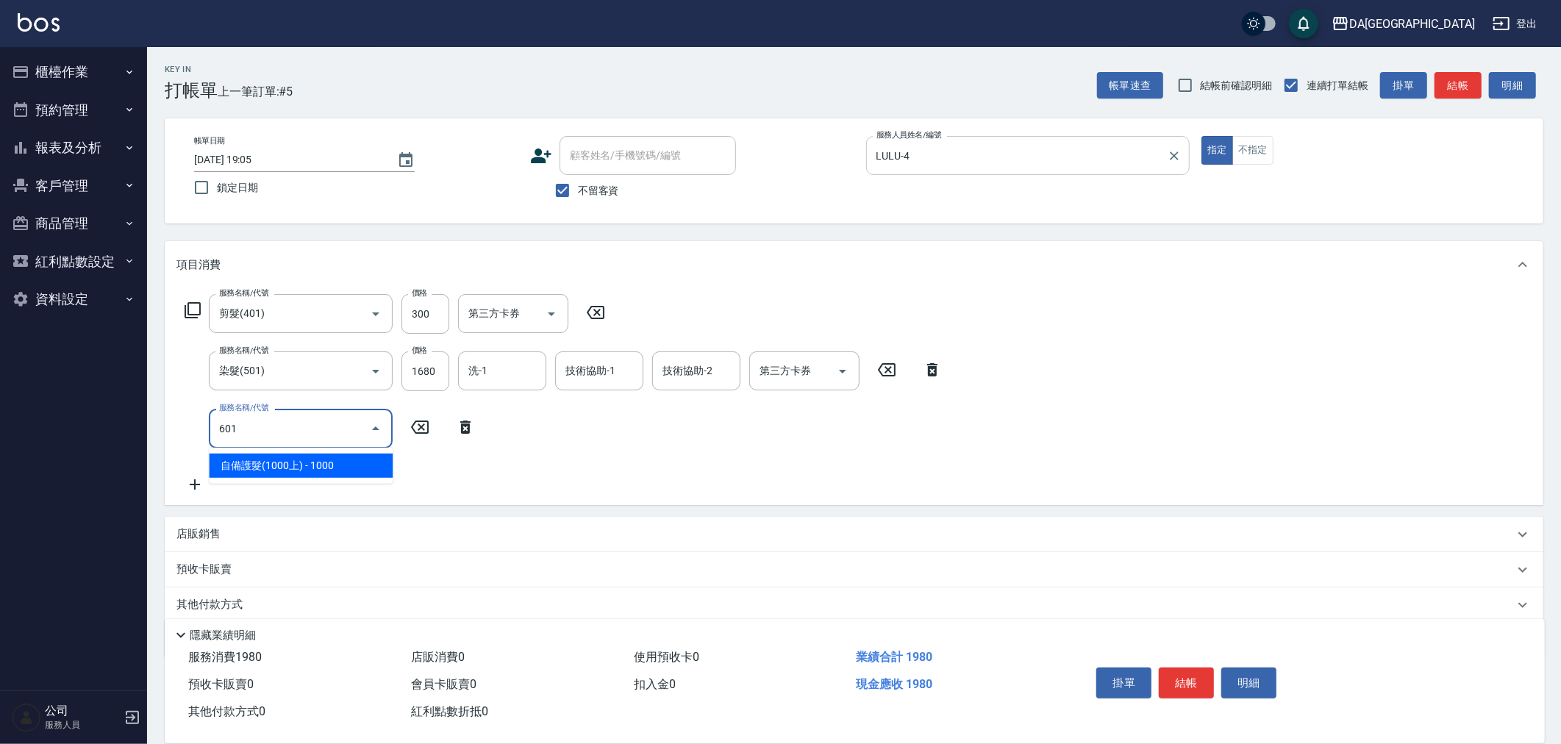
type input "自備護髮(1000上)(601)"
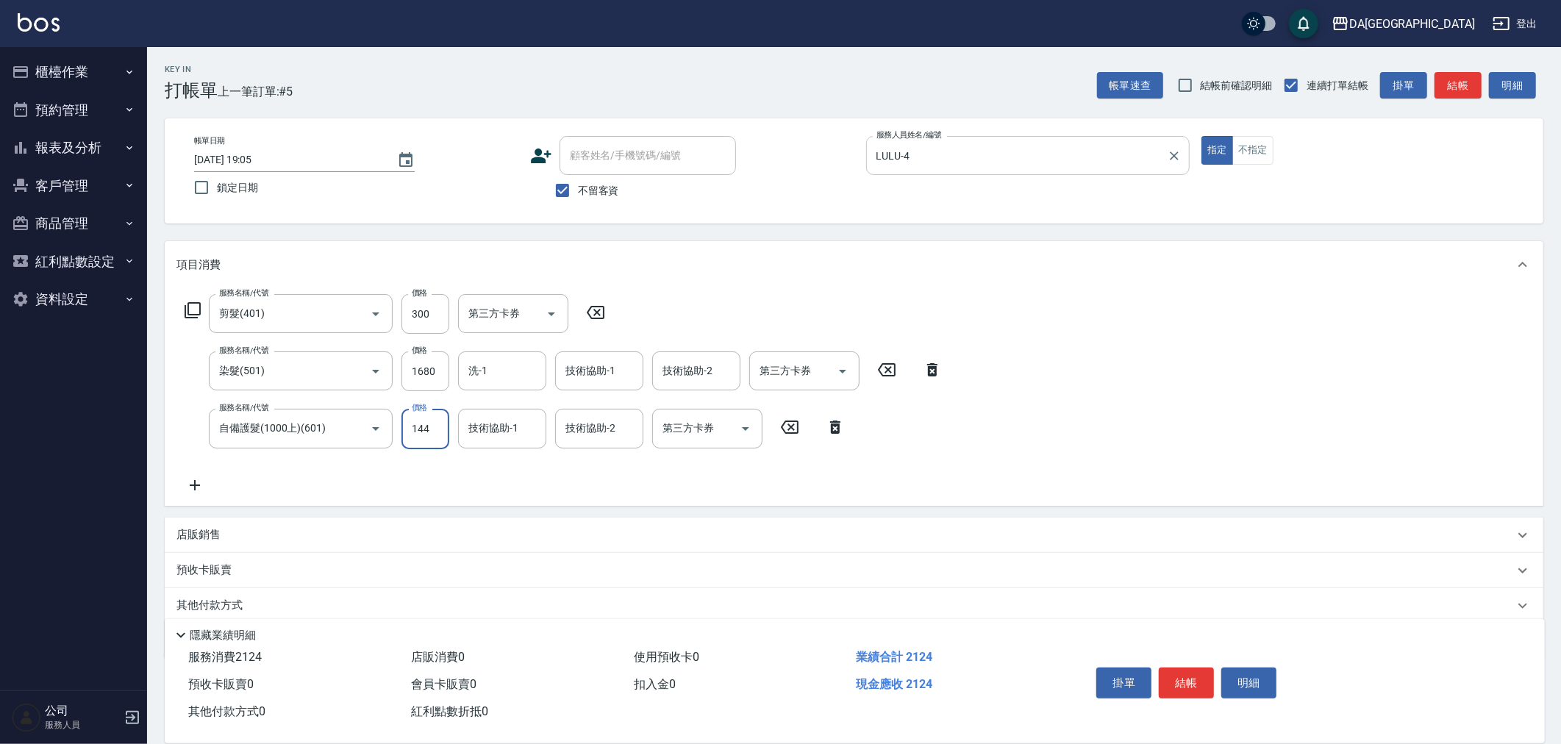
type input "1440"
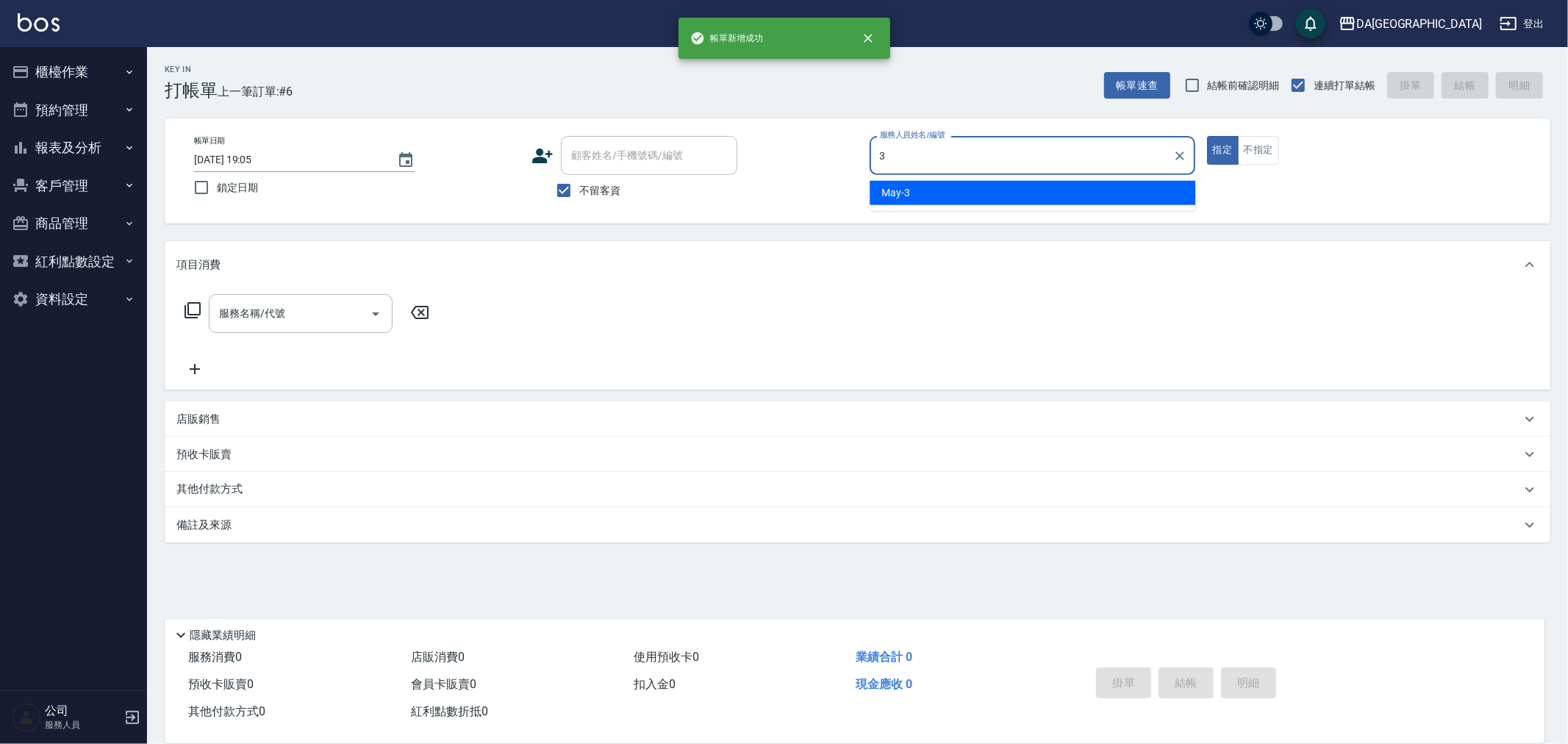
type input "May-3"
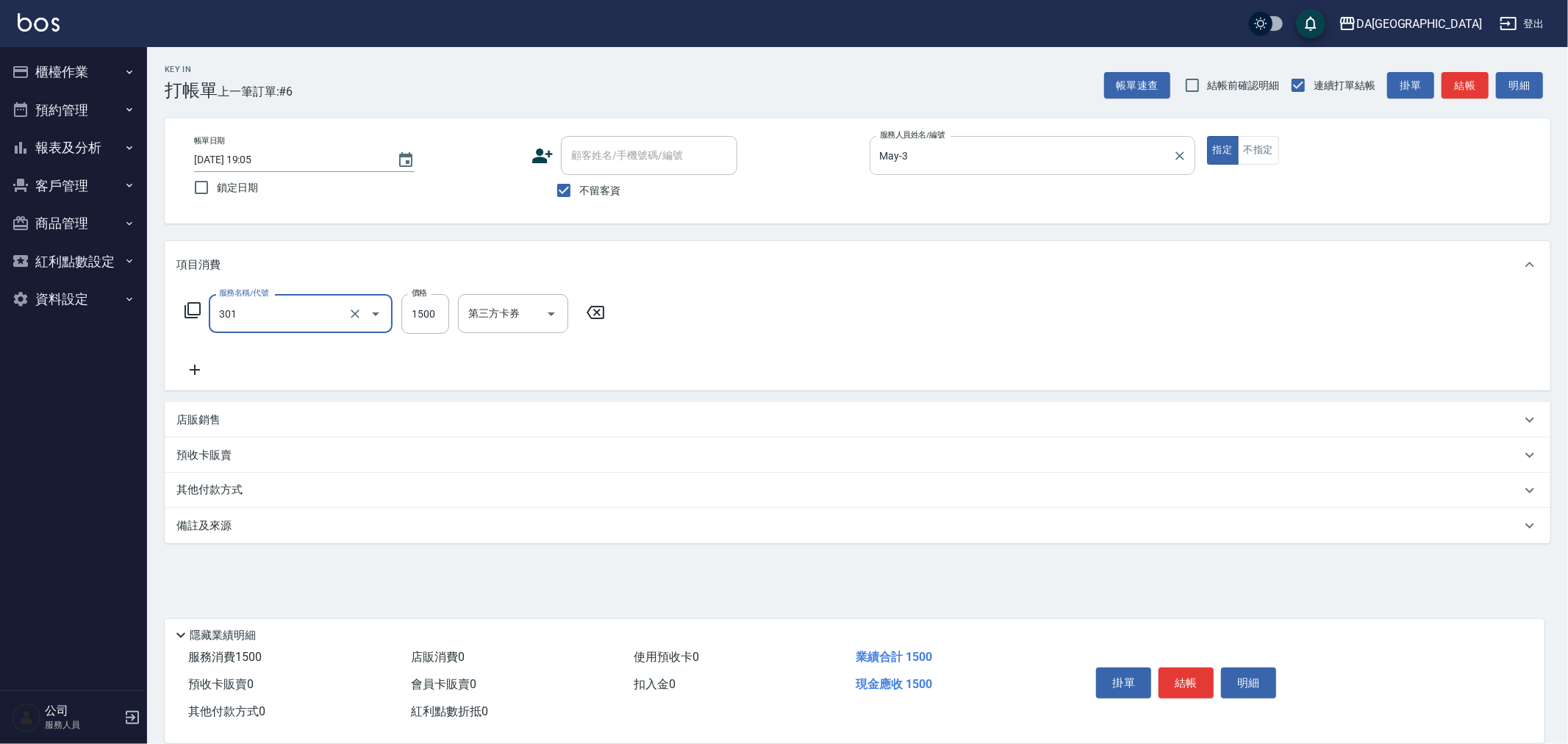
type input "燙髮(301)"
type input "1499"
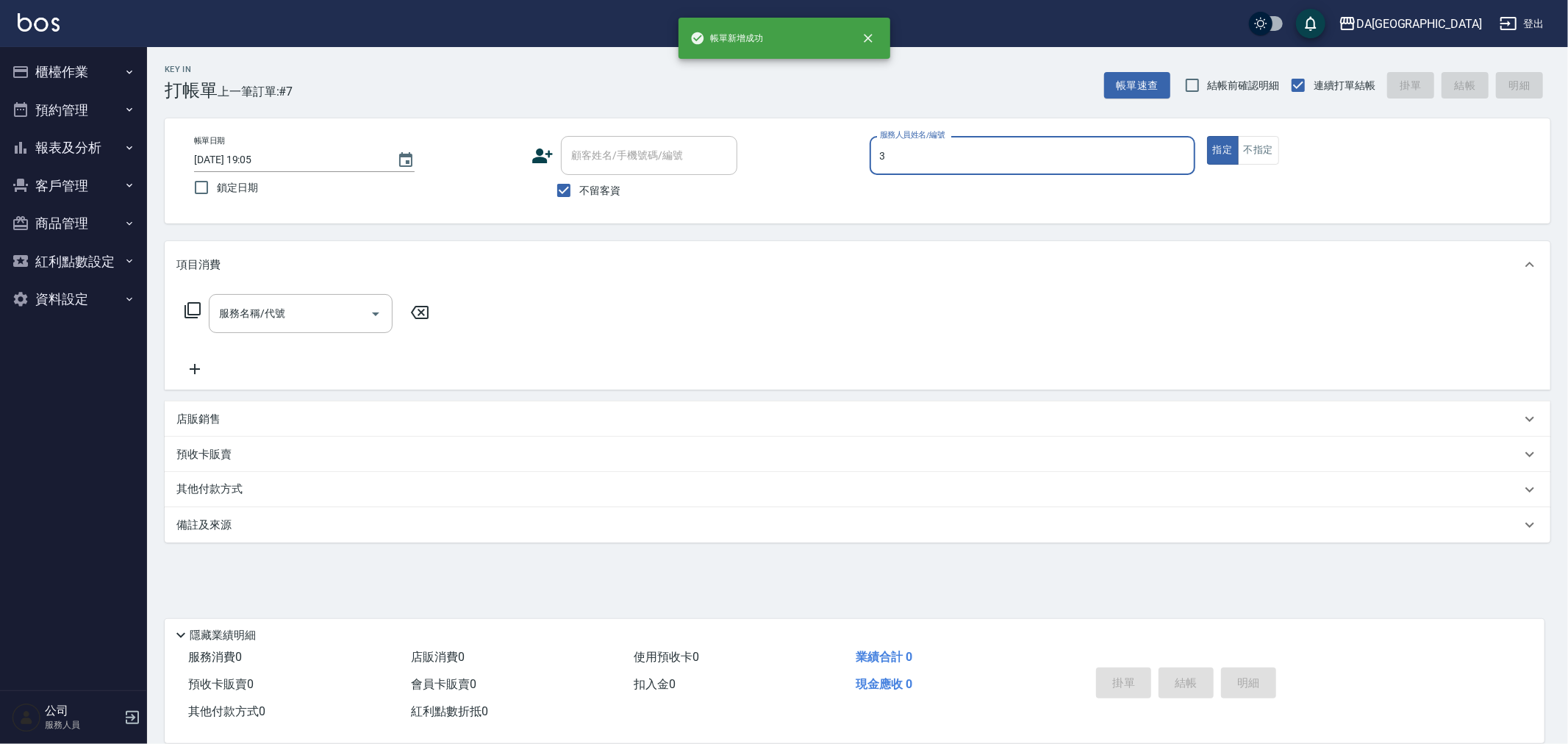
type input "May-3"
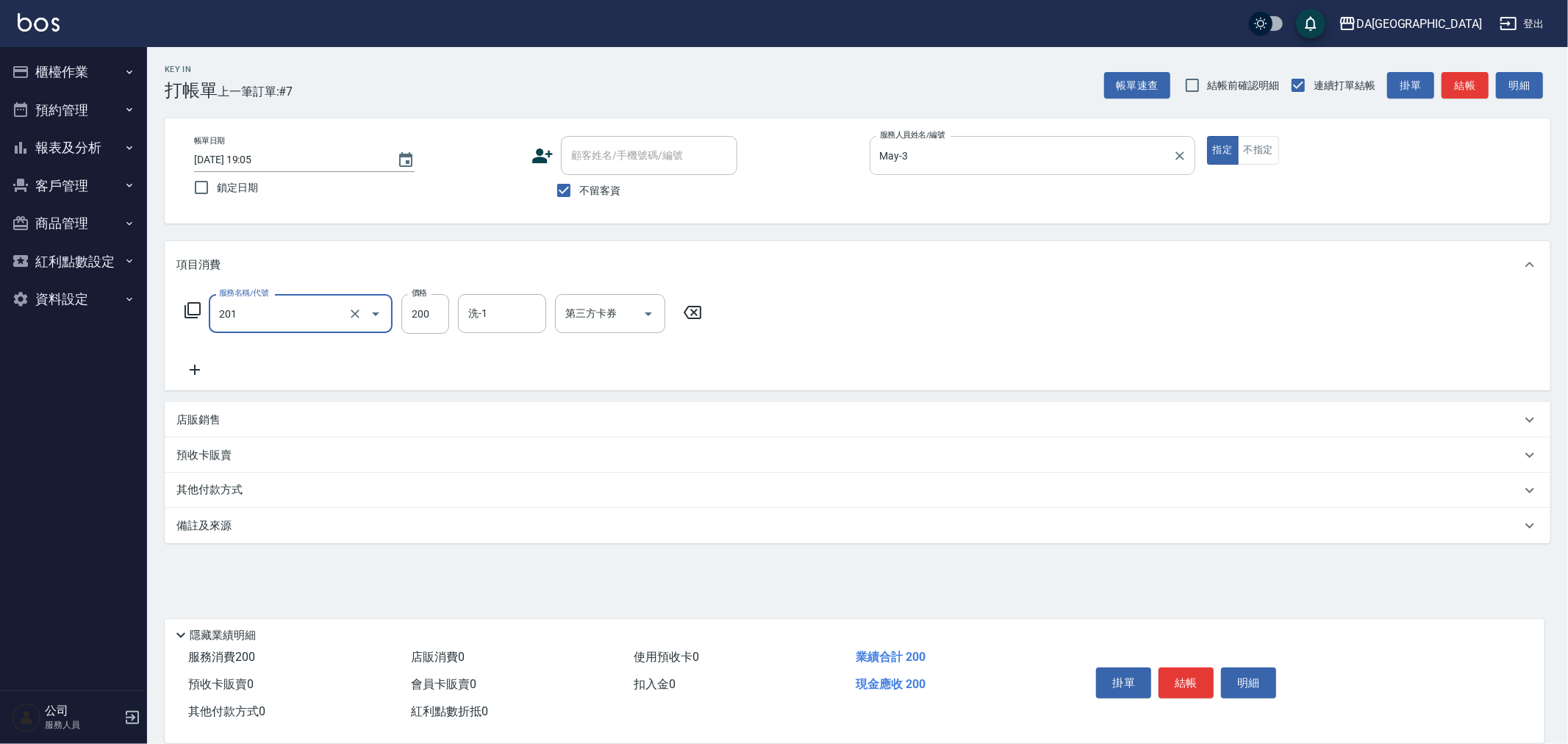
type input "洗髮(201)"
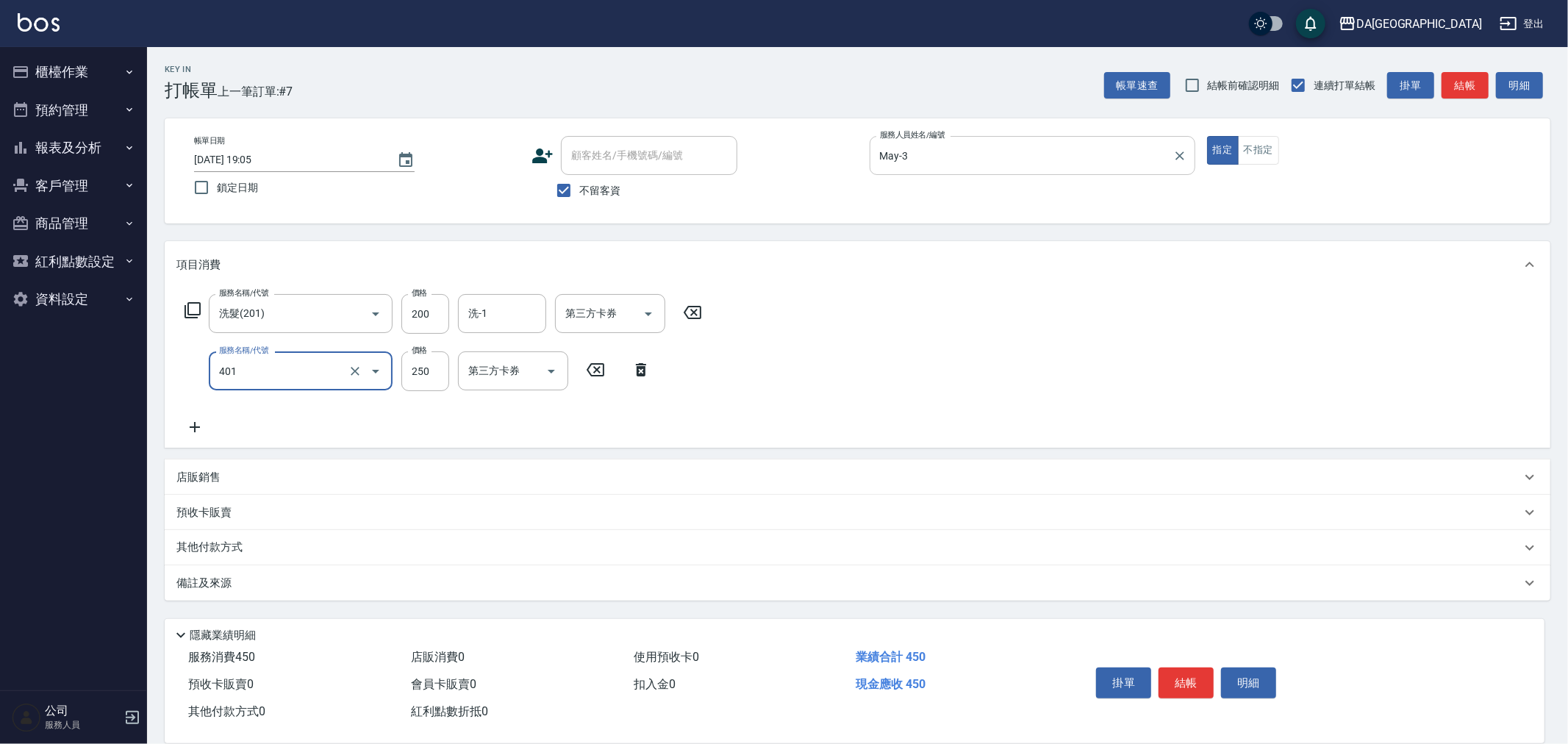
type input "剪髮(401)"
type input "400"
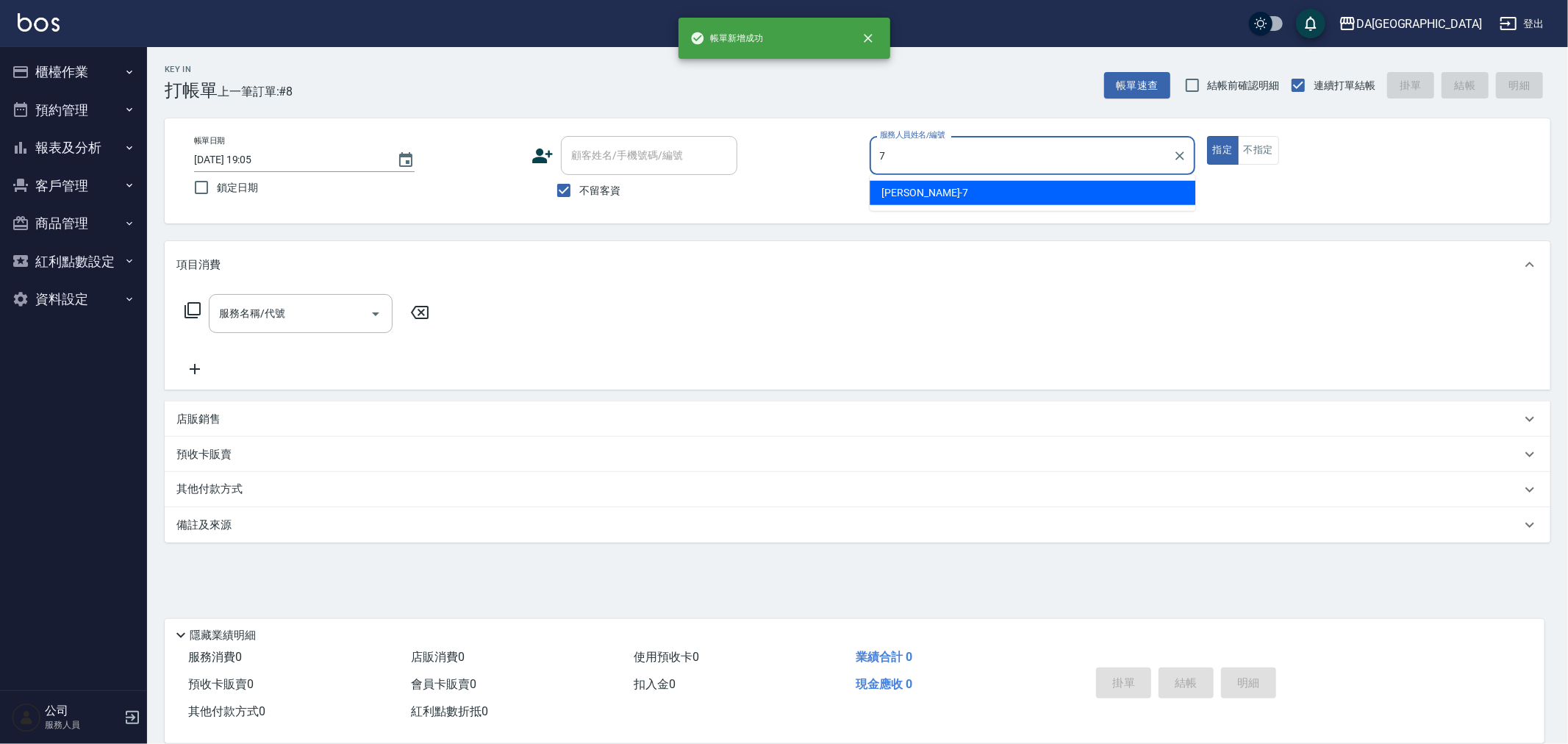
type input "Mimi-7"
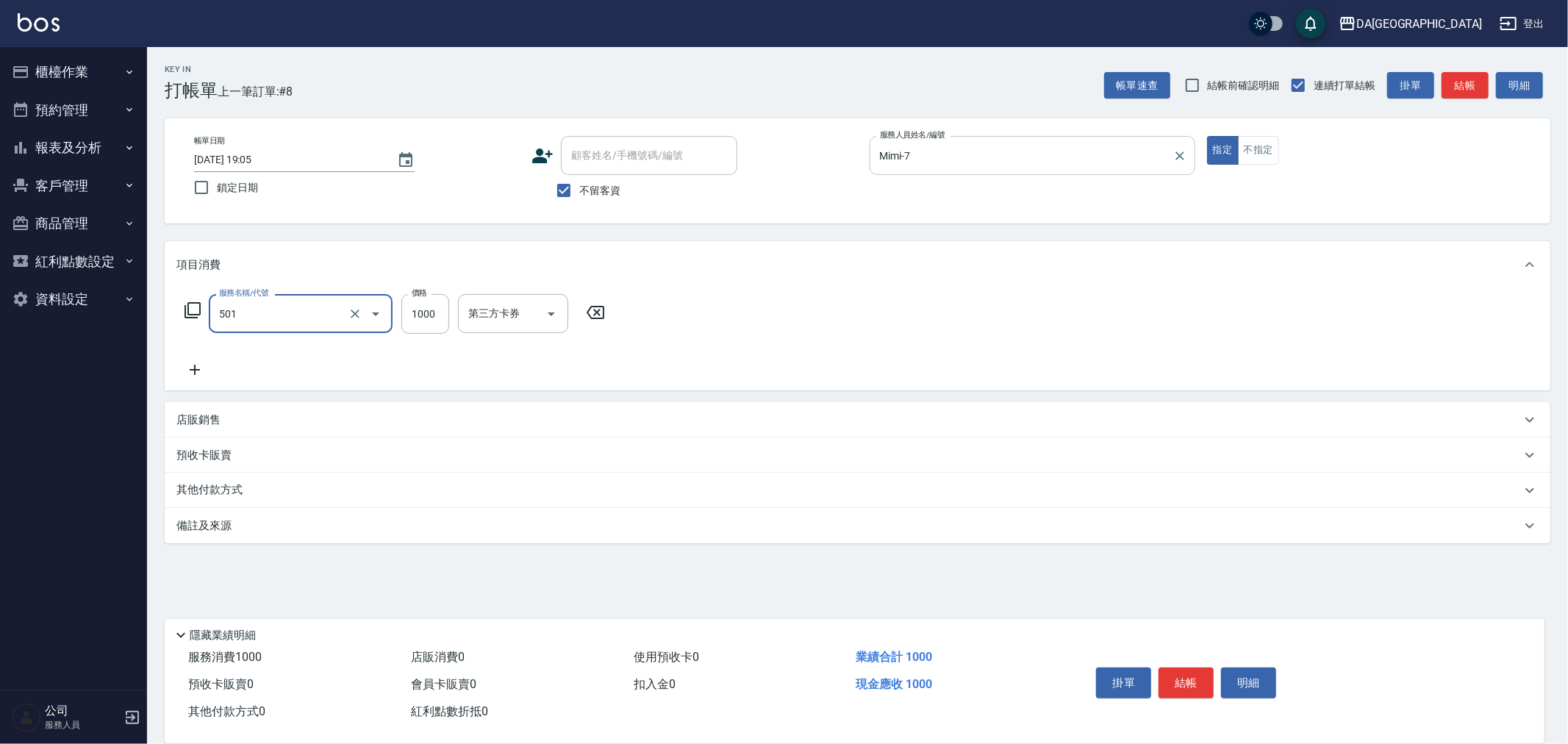
type input "染髮(501)"
type input "1900"
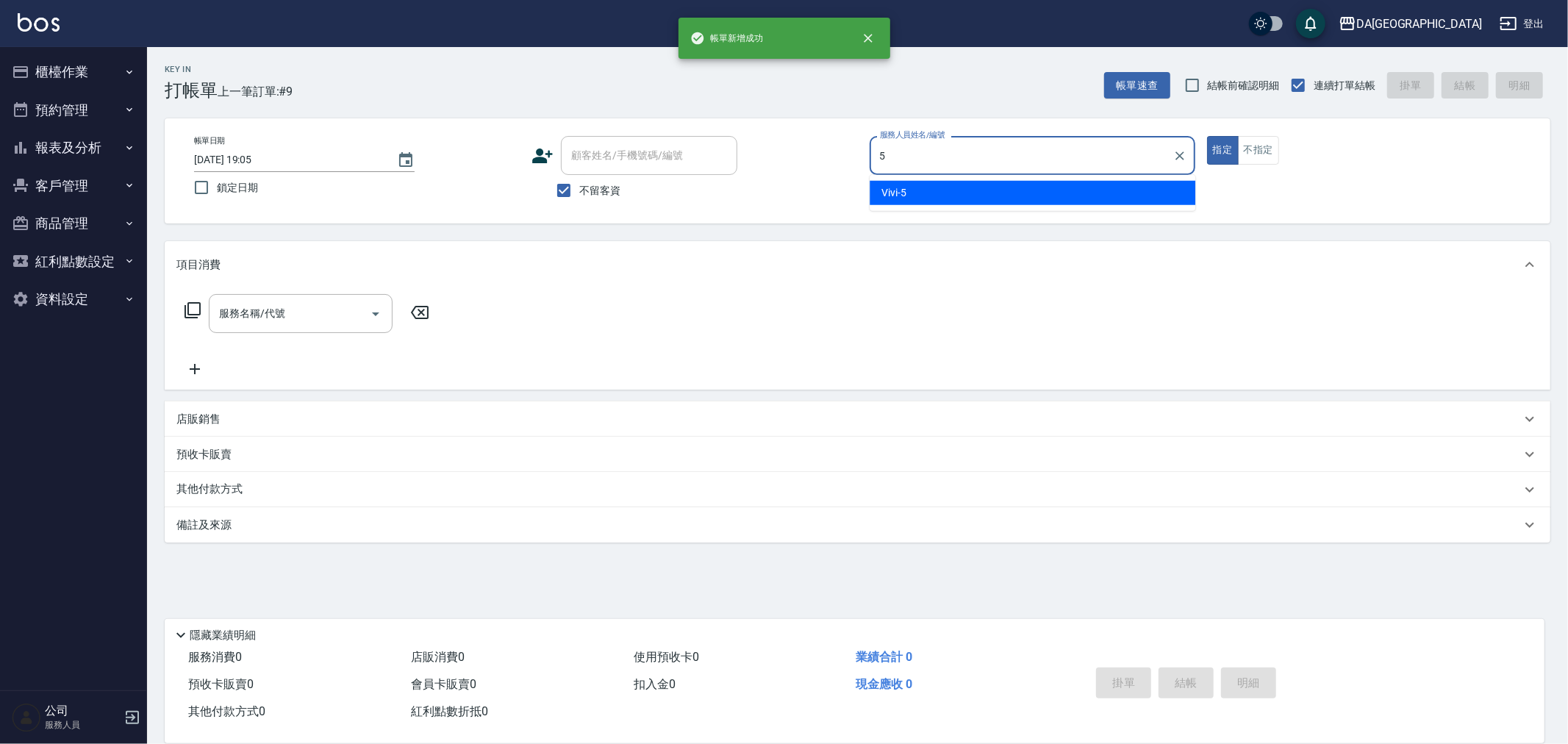
type input "Vivi-5"
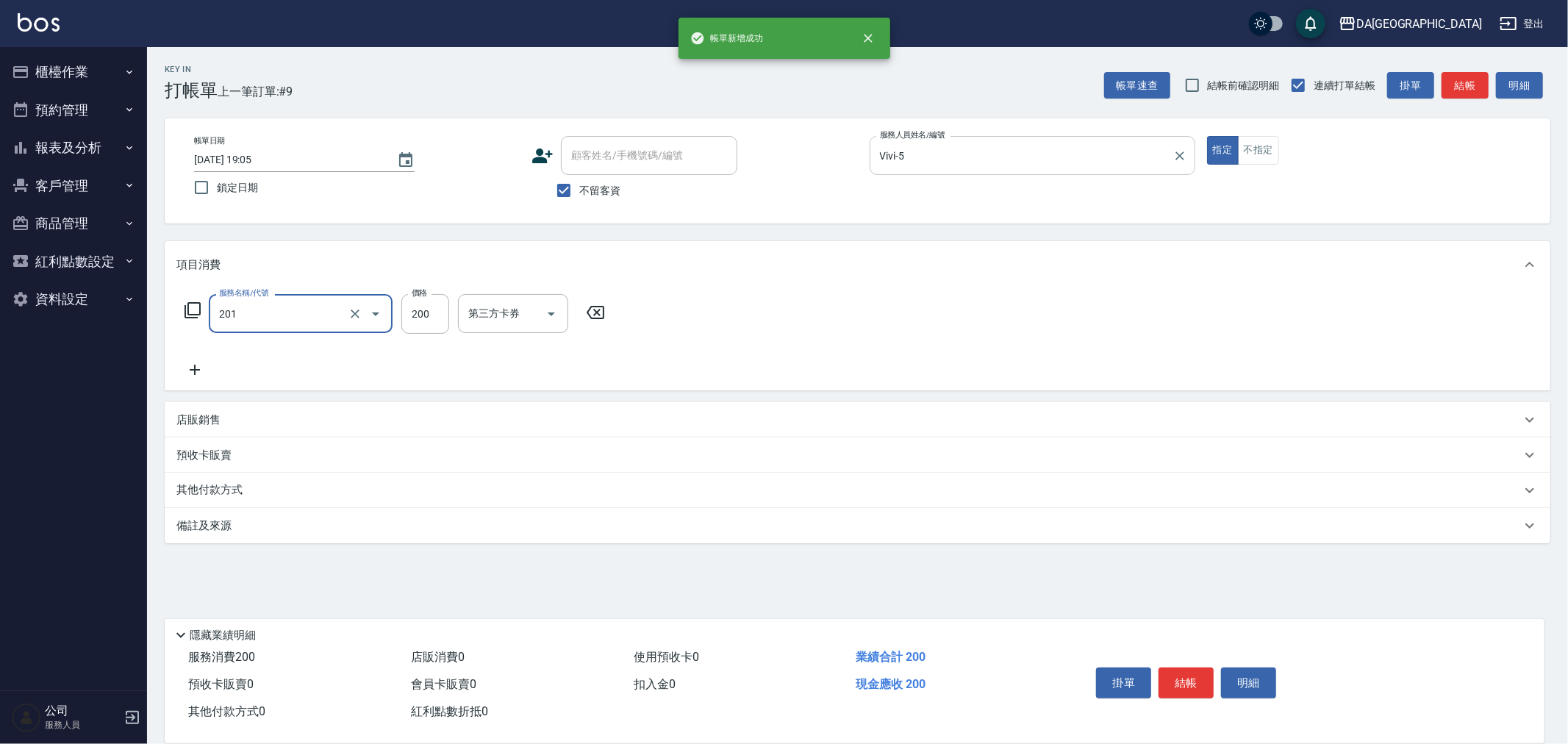
type input "洗髮(201)"
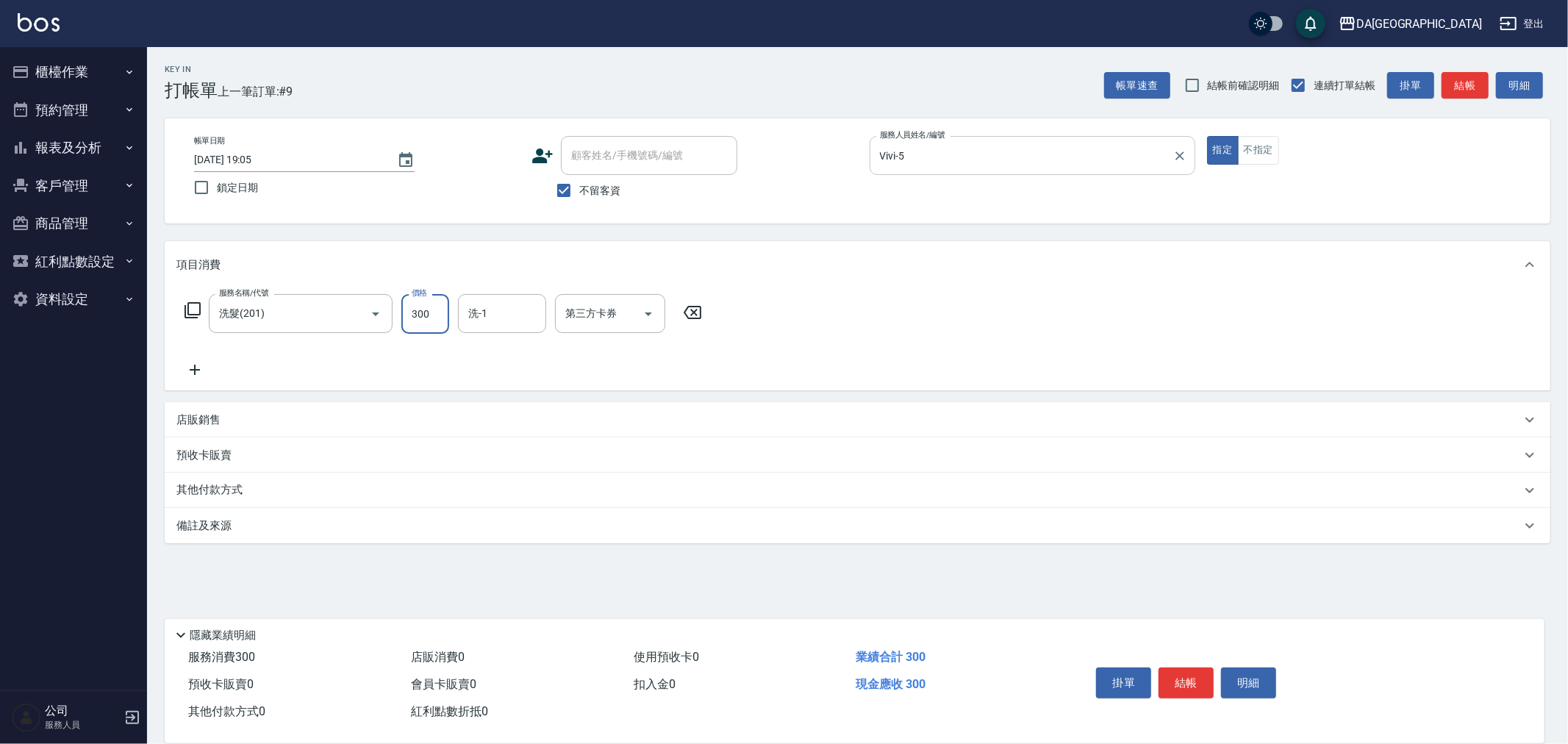
type input "300"
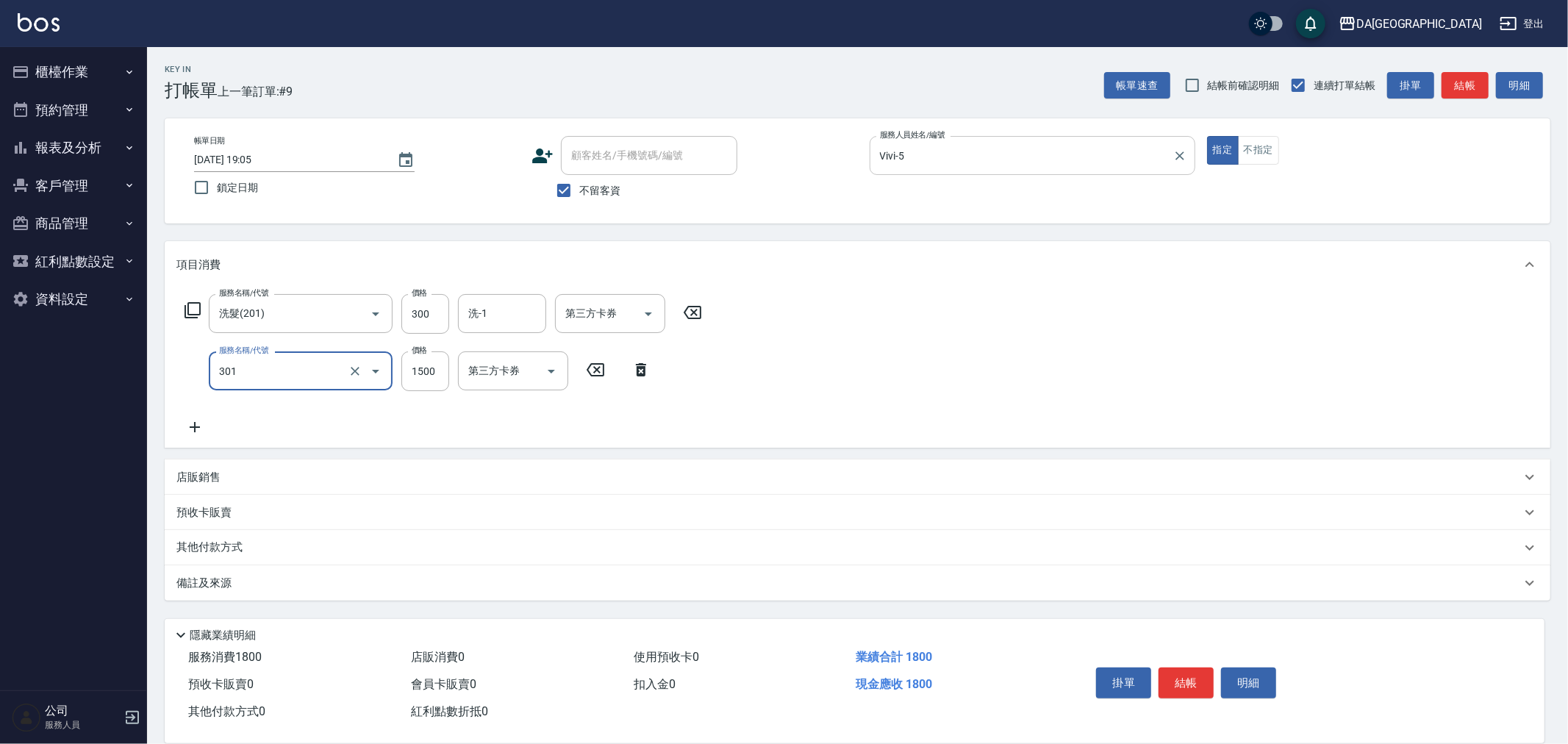
type input "燙髮(301)"
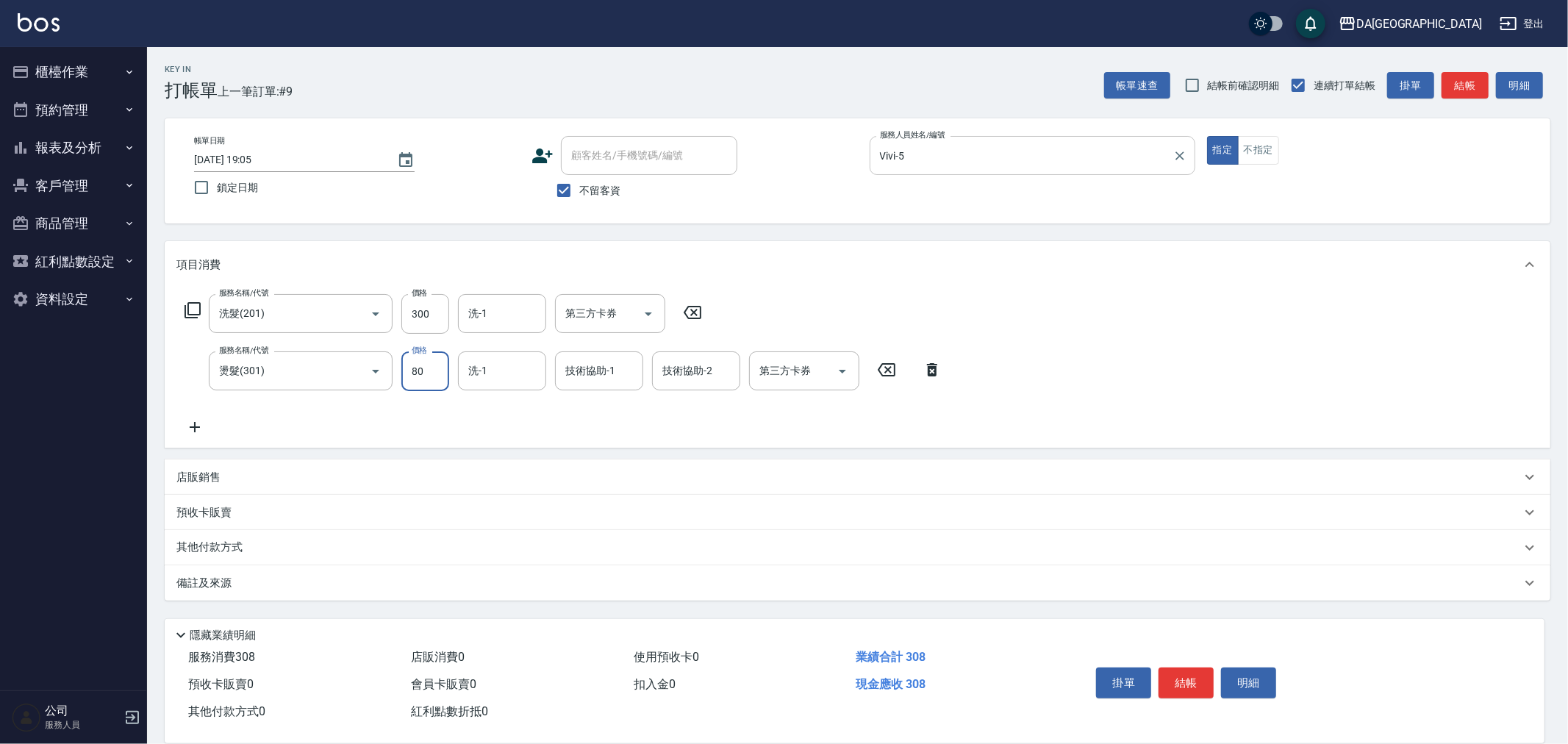
type input "800"
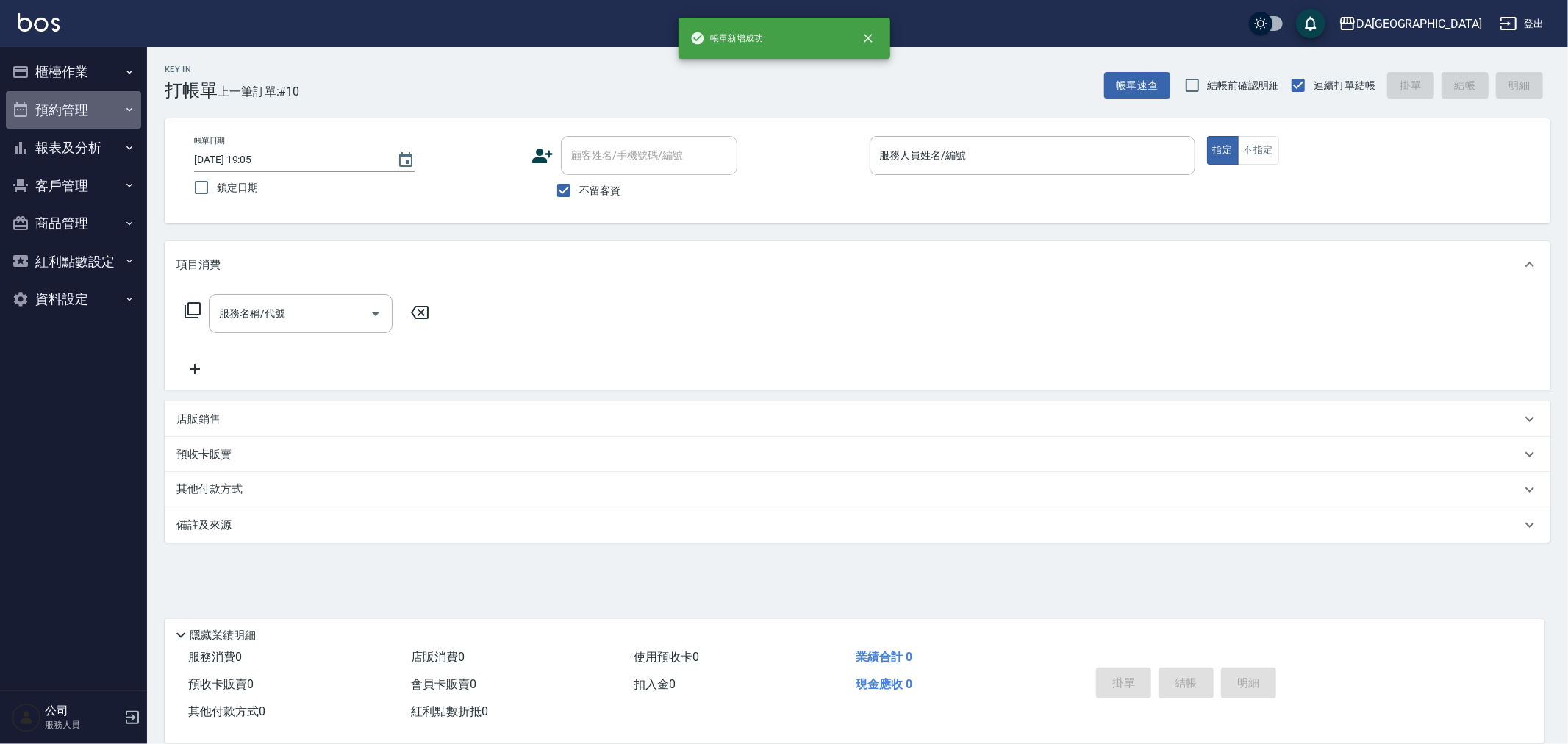
click at [49, 115] on button "預約管理" at bounding box center [73, 110] width 135 height 38
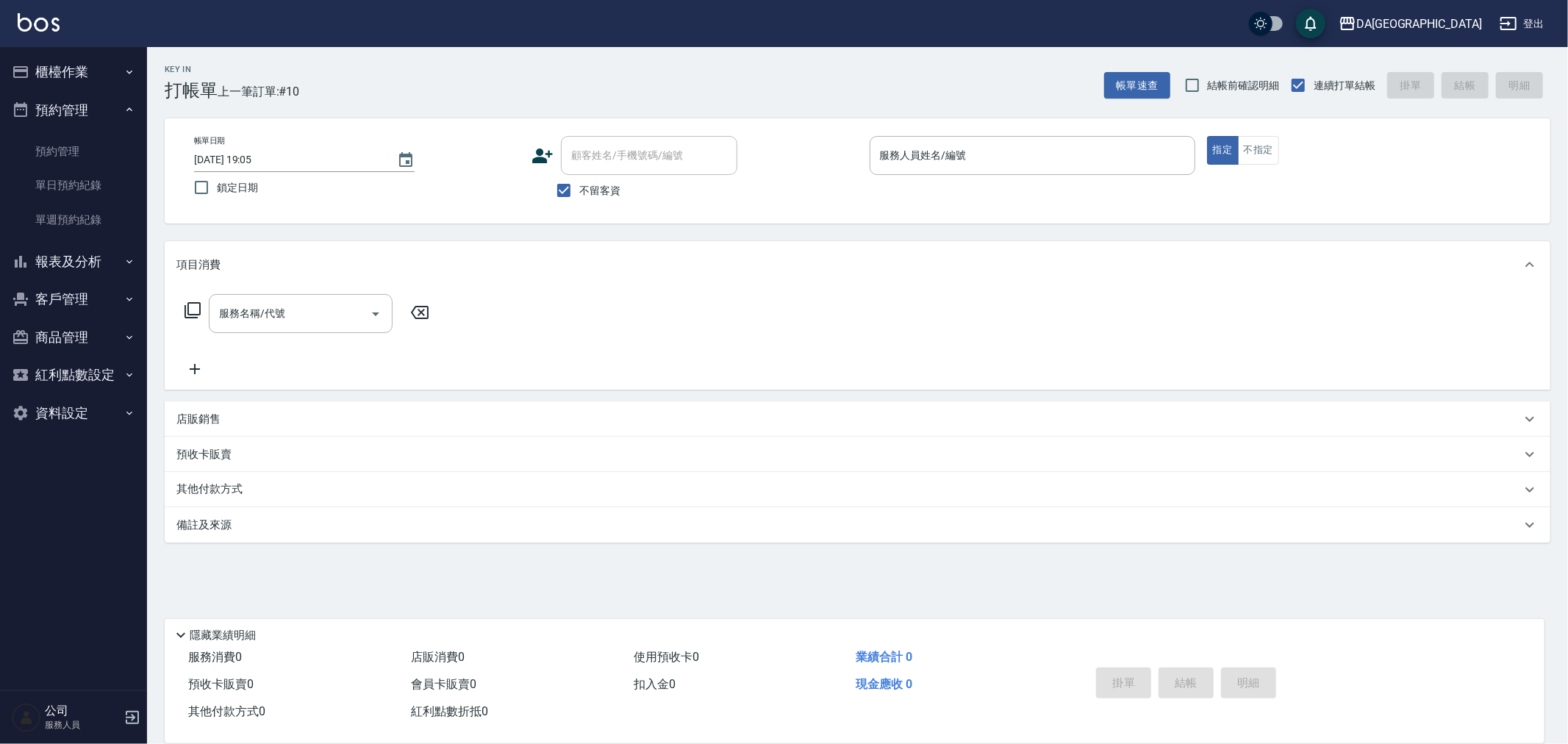
click at [65, 274] on button "報表及分析" at bounding box center [73, 262] width 135 height 38
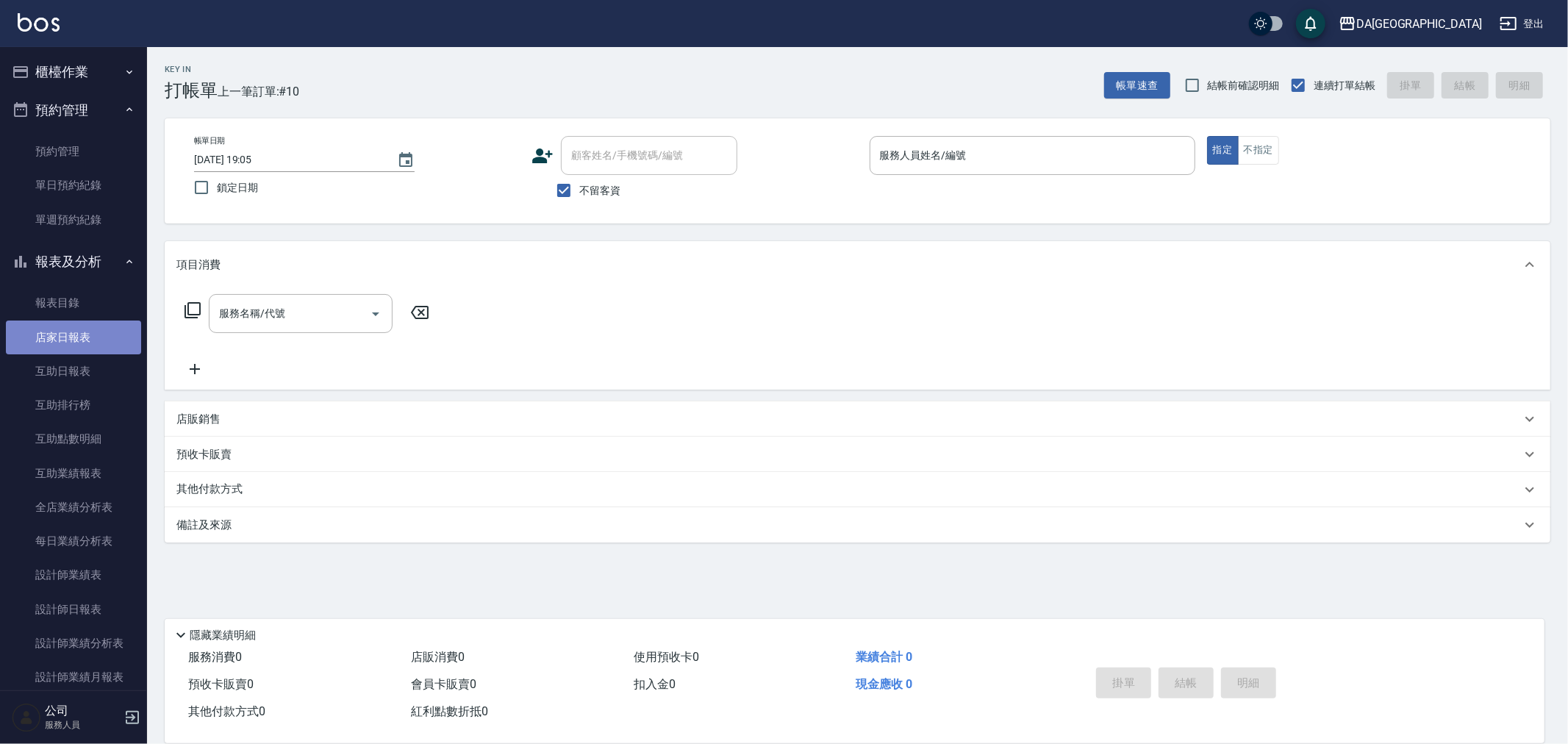
click at [76, 343] on link "店家日報表" at bounding box center [73, 338] width 135 height 34
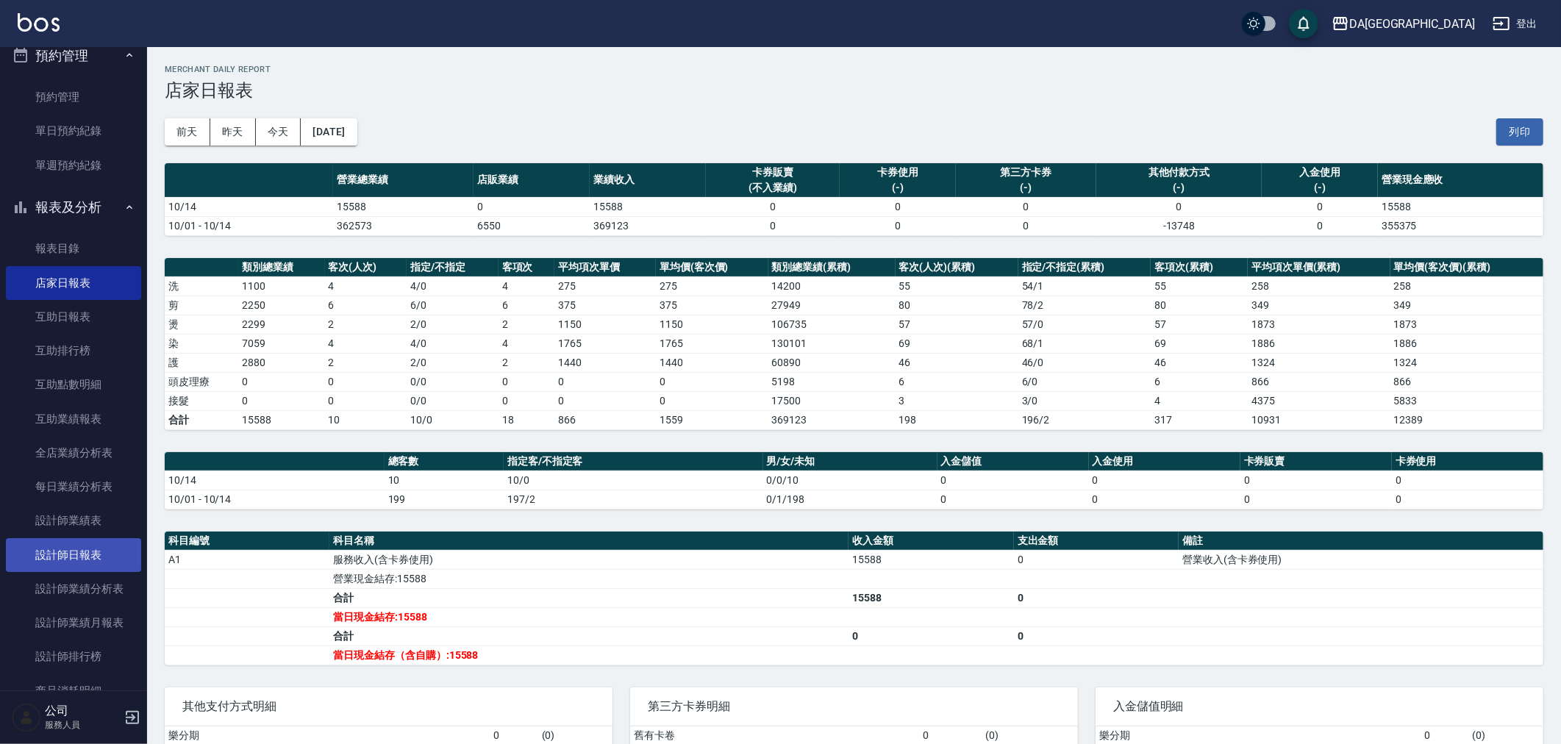
scroll to position [82, 0]
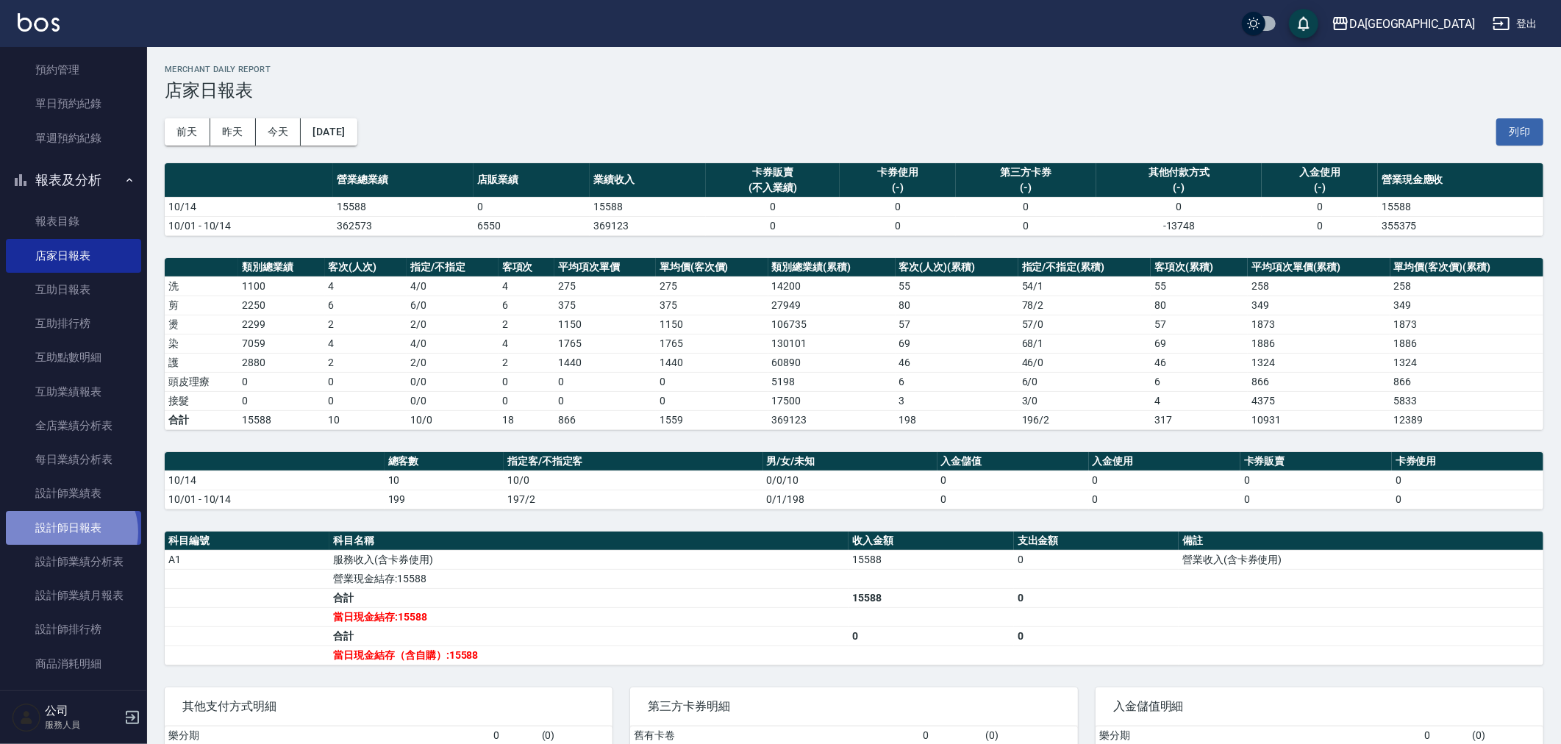
click at [69, 532] on link "設計師日報表" at bounding box center [73, 528] width 135 height 34
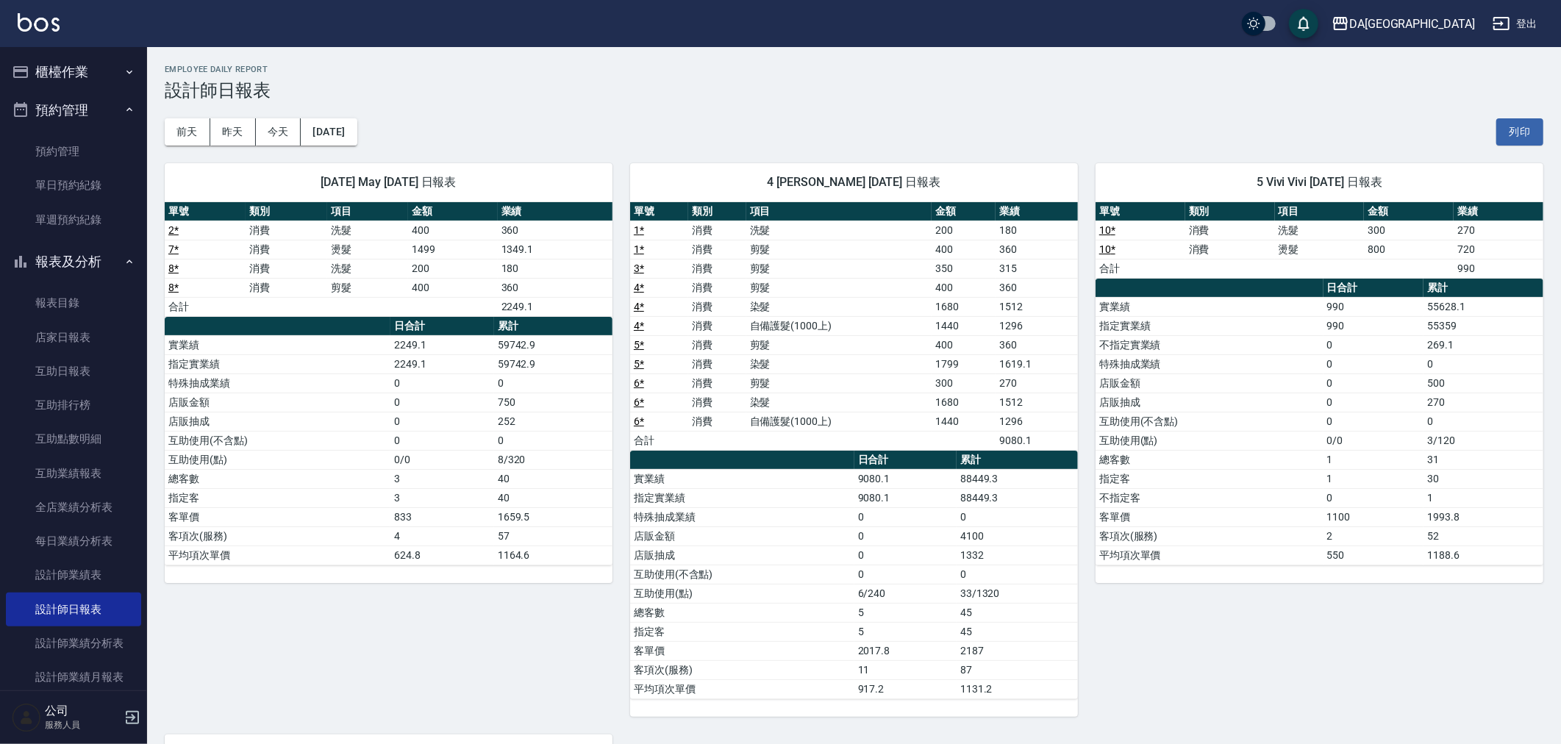
click at [97, 81] on button "櫃檯作業" at bounding box center [73, 72] width 135 height 38
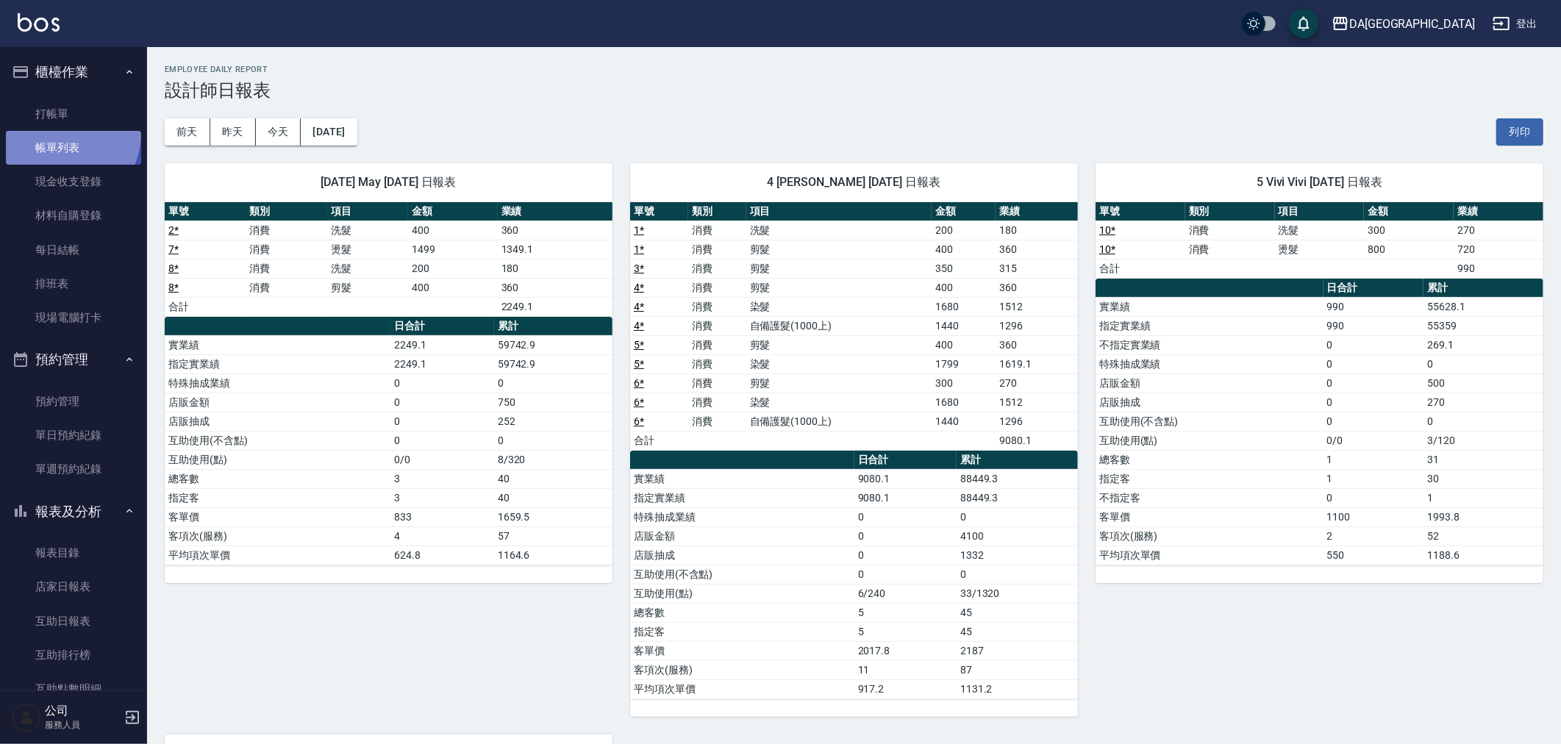
click at [55, 132] on link "帳單列表" at bounding box center [73, 148] width 135 height 34
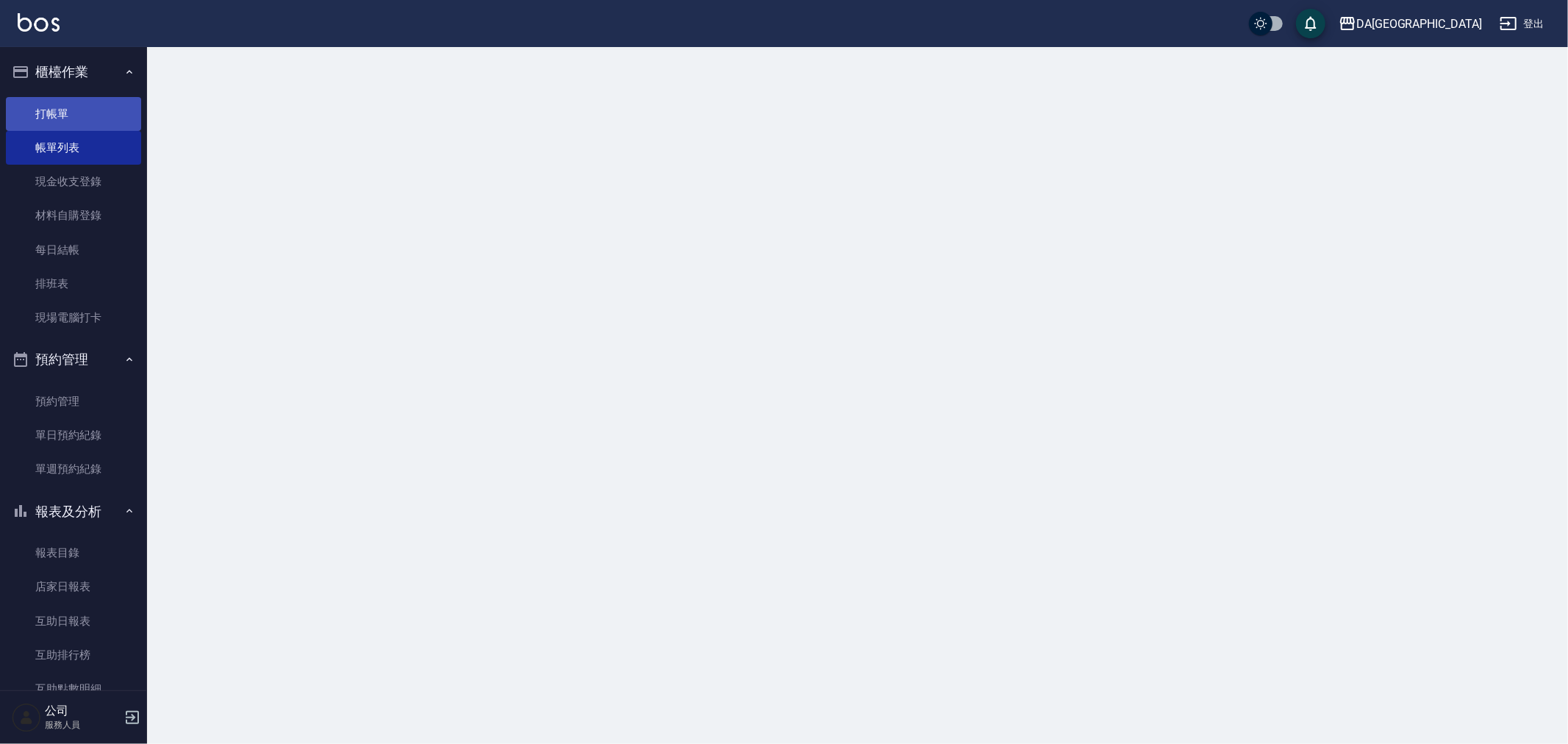
click at [75, 115] on link "打帳單" at bounding box center [73, 114] width 135 height 34
